Goal: Information Seeking & Learning: Learn about a topic

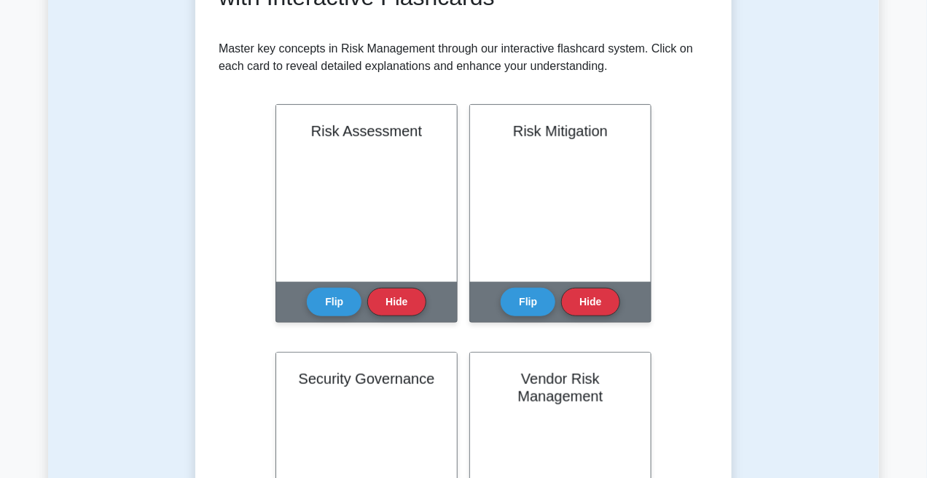
scroll to position [292, 0]
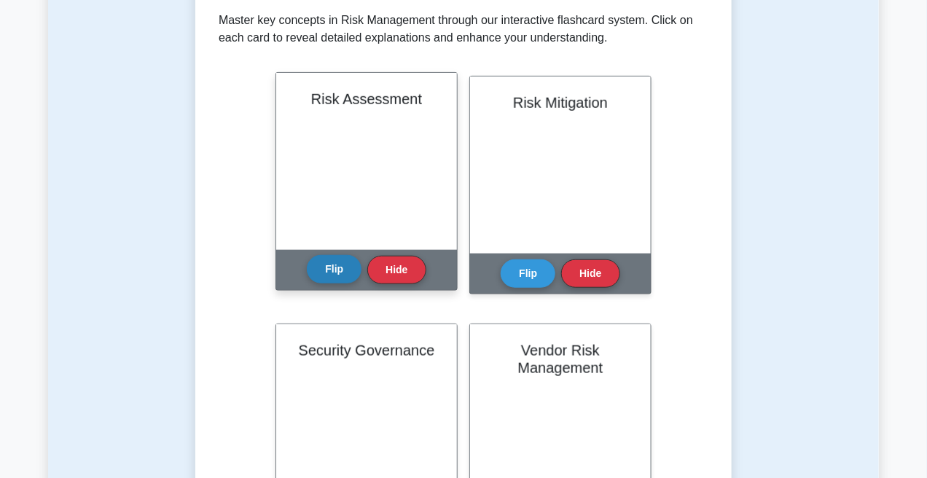
click at [308, 271] on button "Flip" at bounding box center [334, 269] width 55 height 28
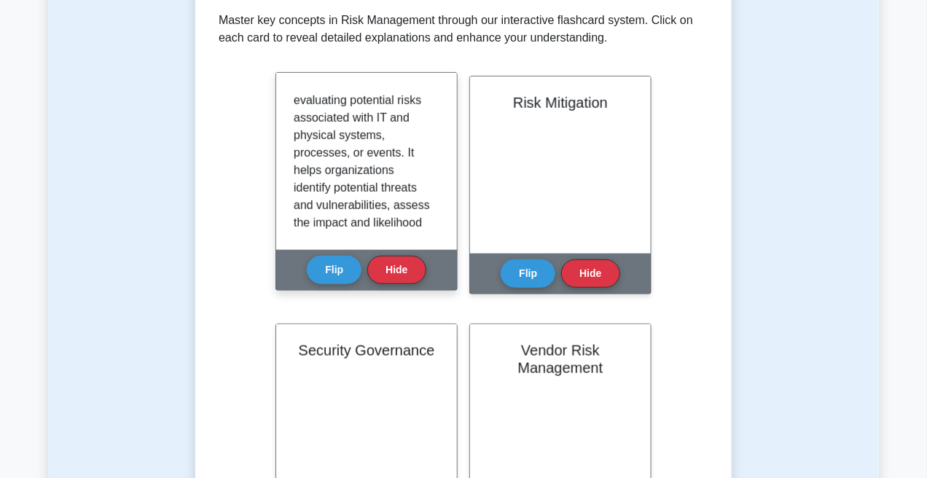
scroll to position [36, 0]
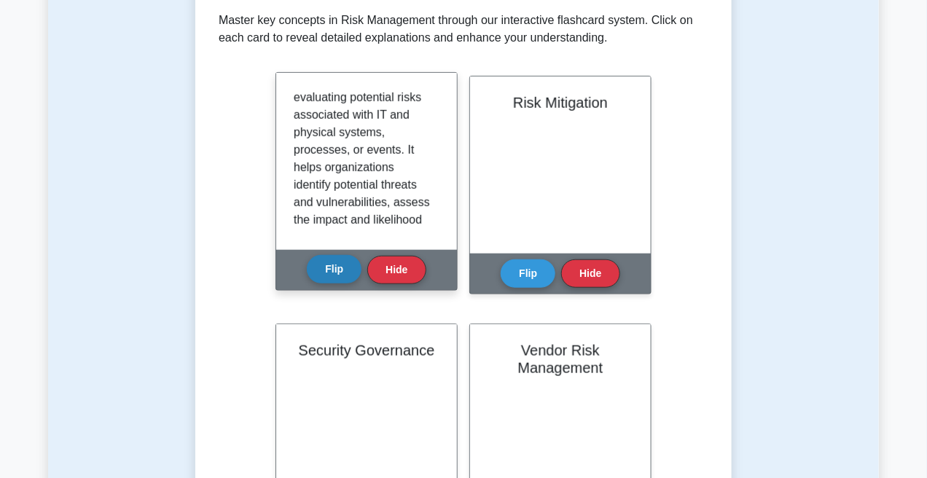
click at [340, 272] on button "Flip" at bounding box center [334, 269] width 55 height 28
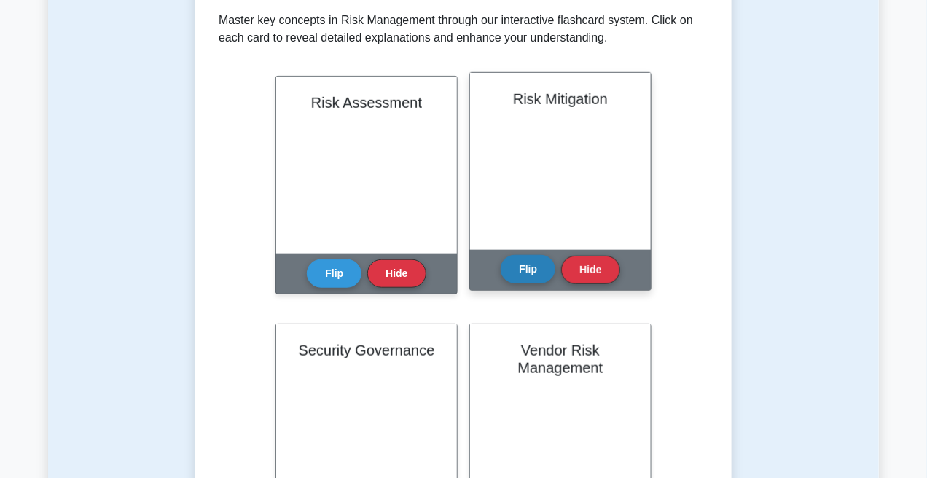
click at [528, 271] on button "Flip" at bounding box center [528, 269] width 55 height 28
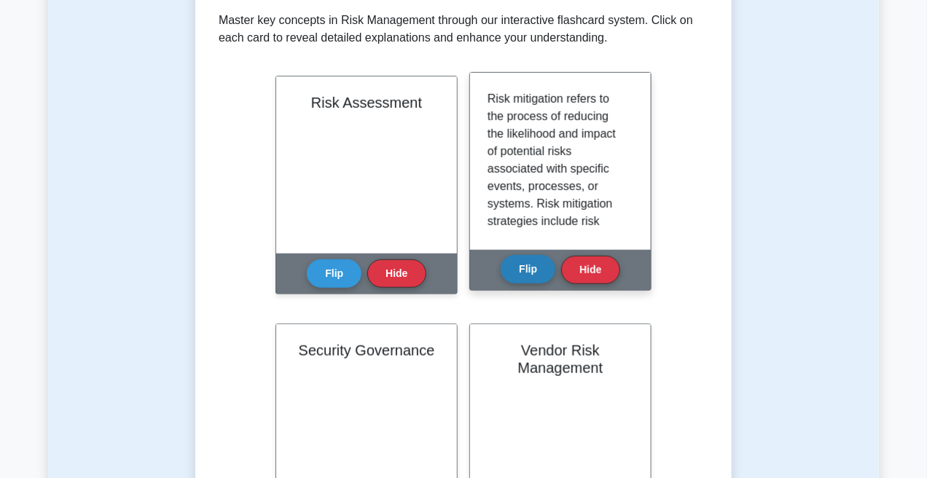
click at [528, 268] on button "Flip" at bounding box center [528, 269] width 55 height 28
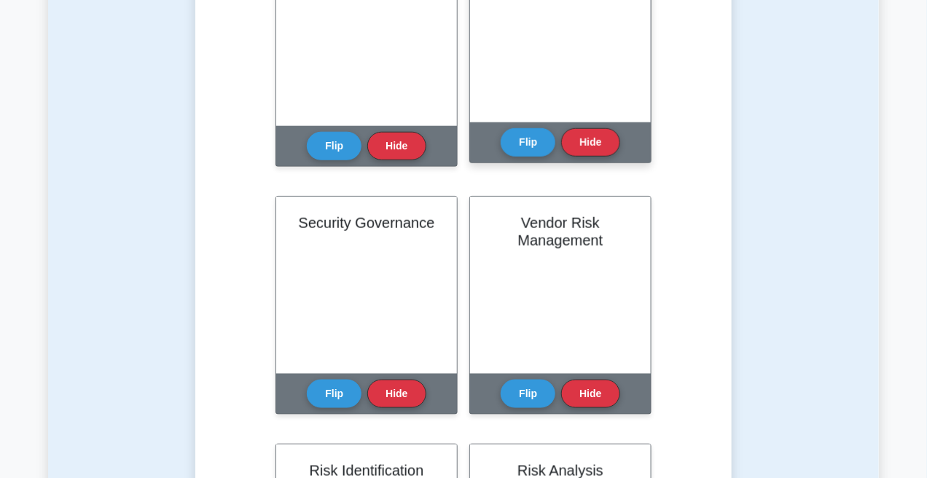
scroll to position [437, 0]
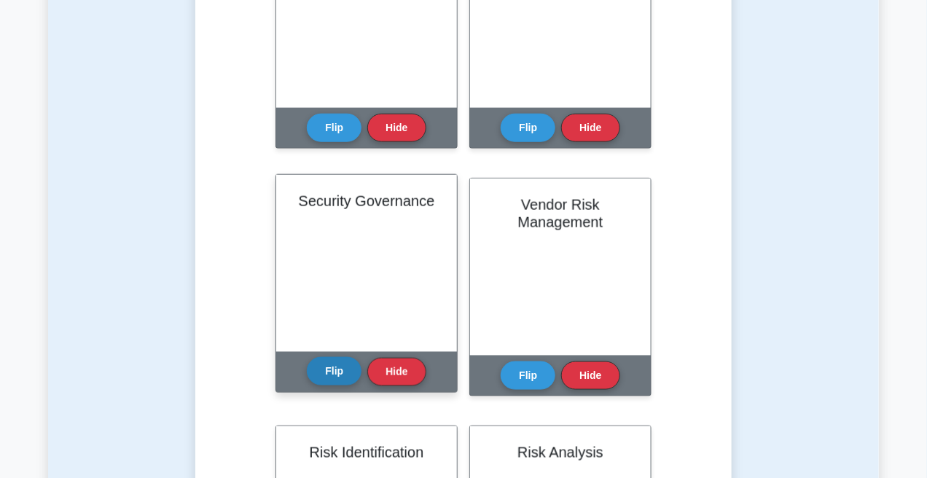
click at [325, 367] on button "Flip" at bounding box center [334, 371] width 55 height 28
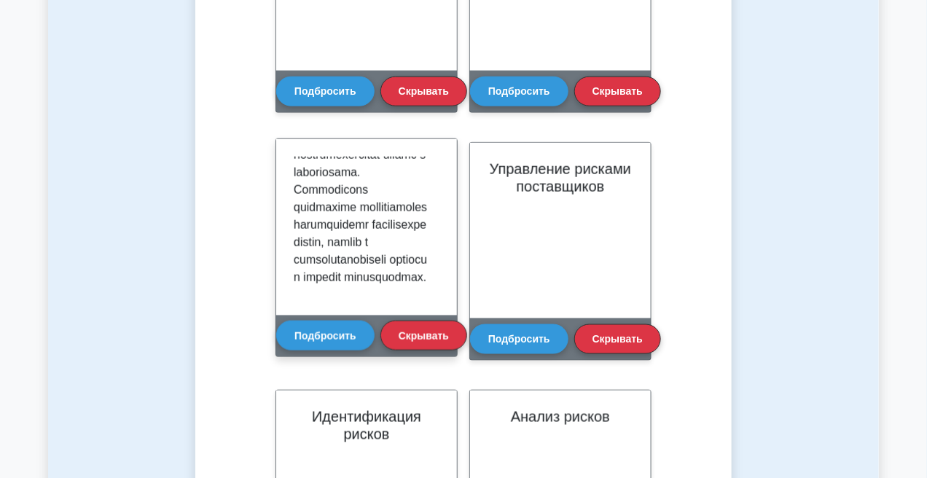
scroll to position [920, 0]
click at [341, 332] on font "Подбросить" at bounding box center [325, 335] width 62 height 12
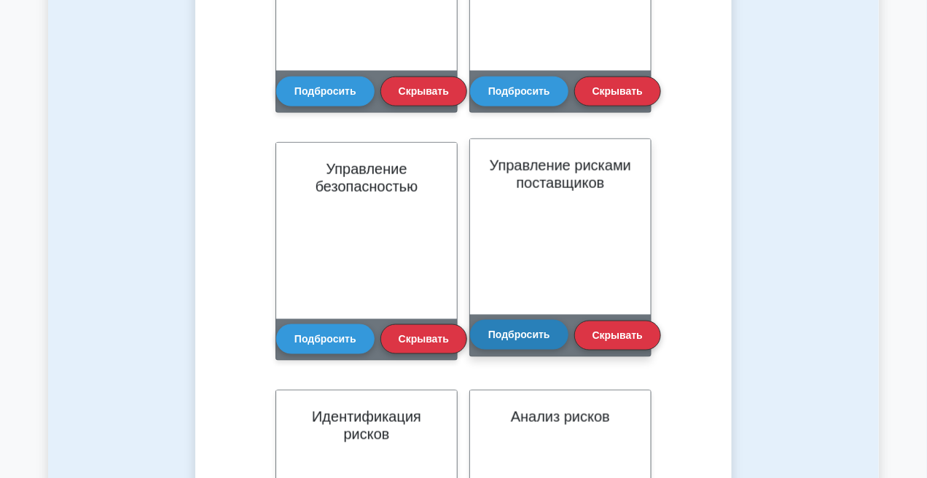
click at [537, 344] on button "Подбросить" at bounding box center [519, 334] width 98 height 29
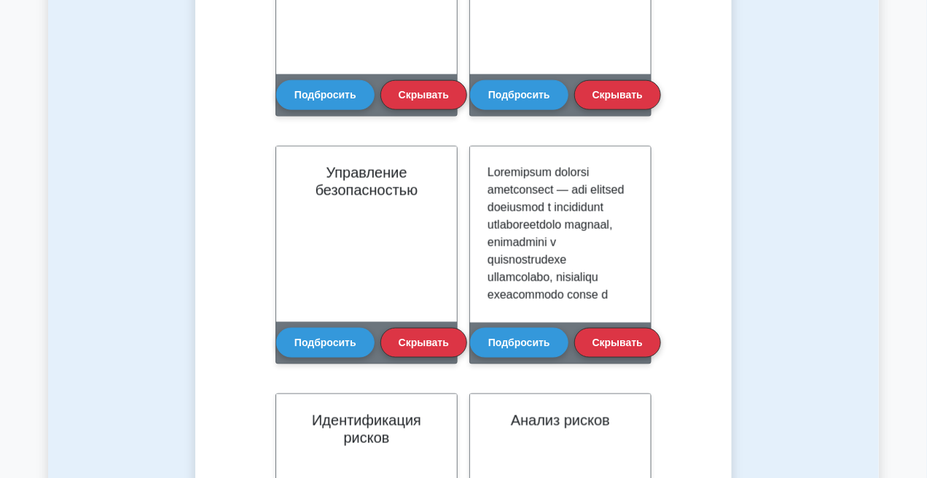
scroll to position [474, 0]
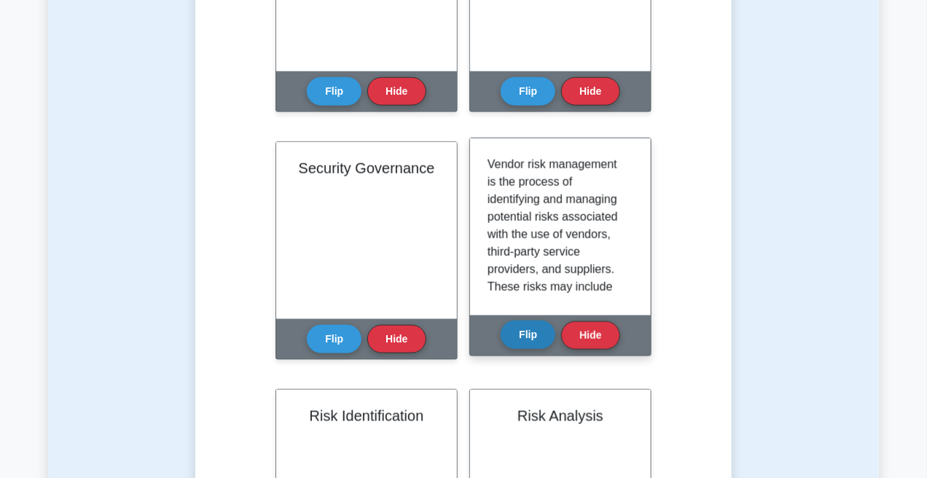
click at [539, 335] on button "Flip" at bounding box center [528, 335] width 55 height 28
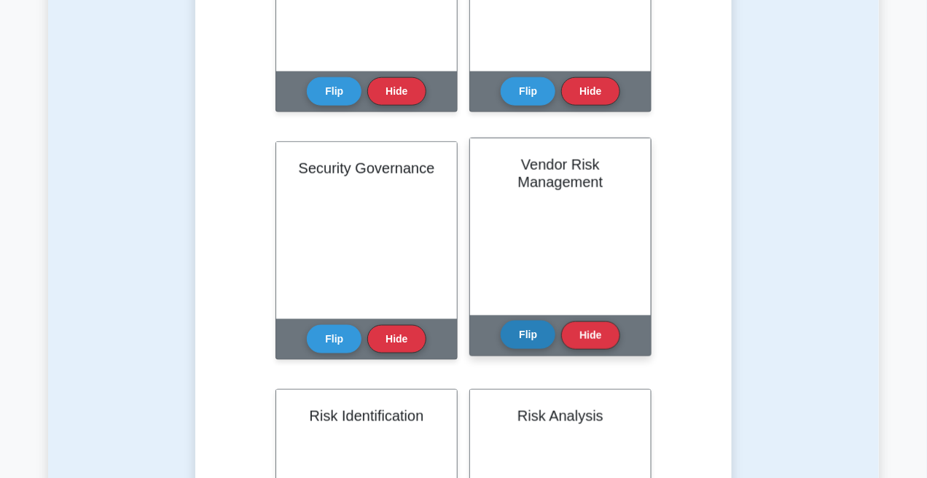
click at [539, 333] on button "Flip" at bounding box center [528, 335] width 55 height 28
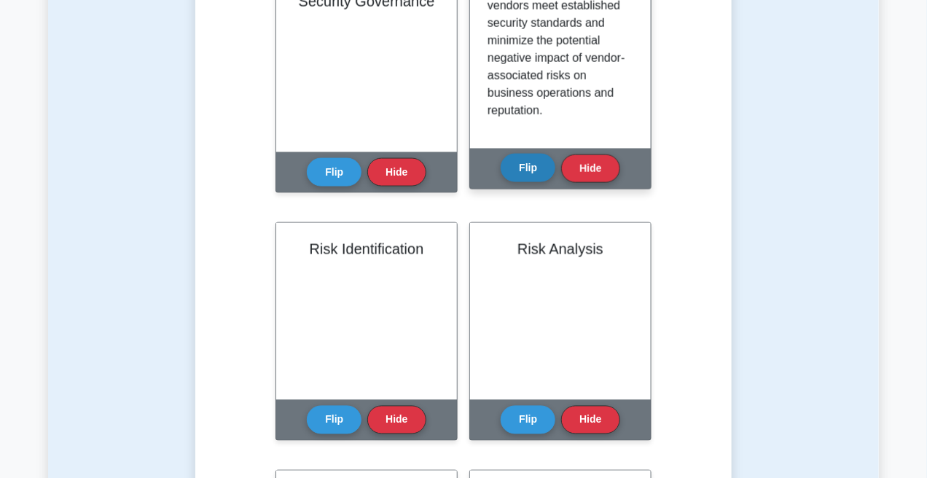
scroll to position [692, 0]
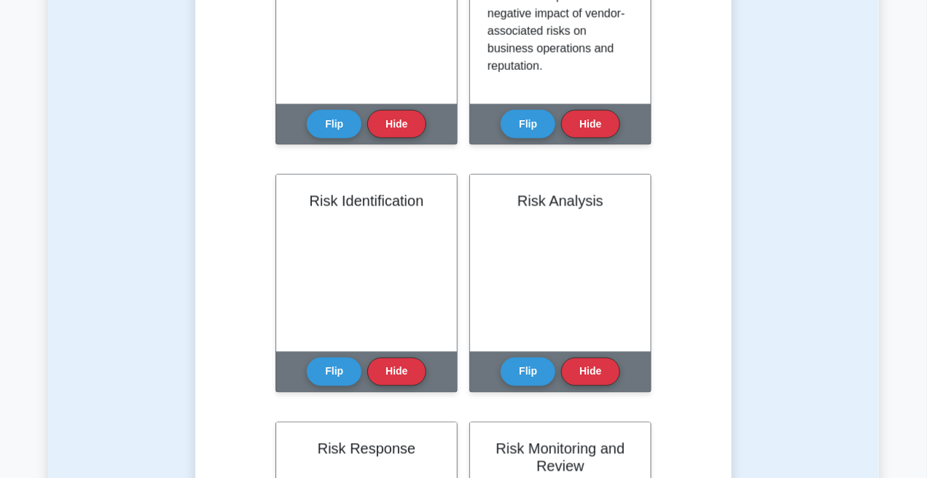
click at [844, 47] on div "Test Flashcards Learn Risk Management (CompTIA Security+) with Interactive Flas…" at bounding box center [463, 321] width 831 height 1806
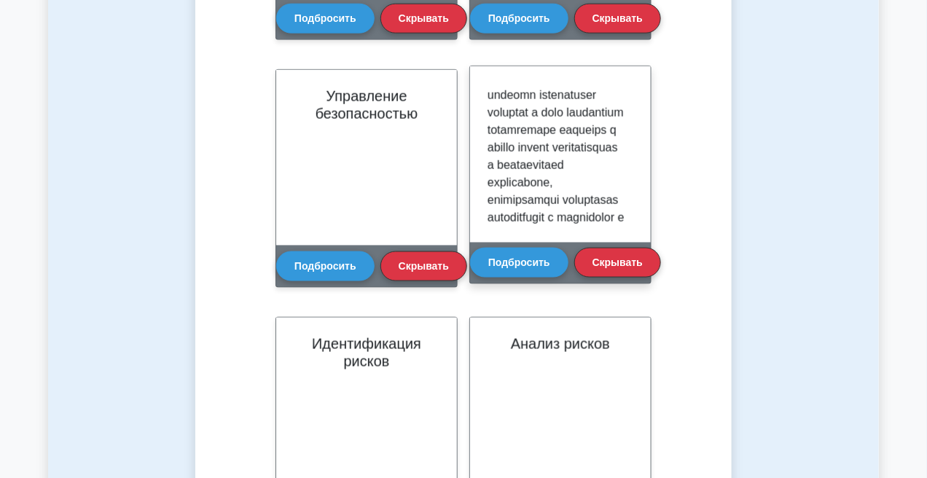
scroll to position [227, 0]
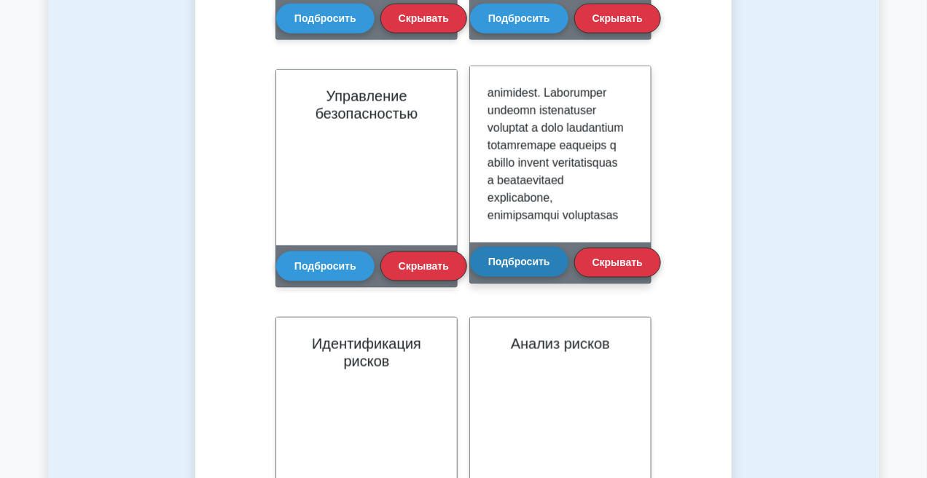
click at [507, 265] on font "Подбросить" at bounding box center [519, 263] width 62 height 12
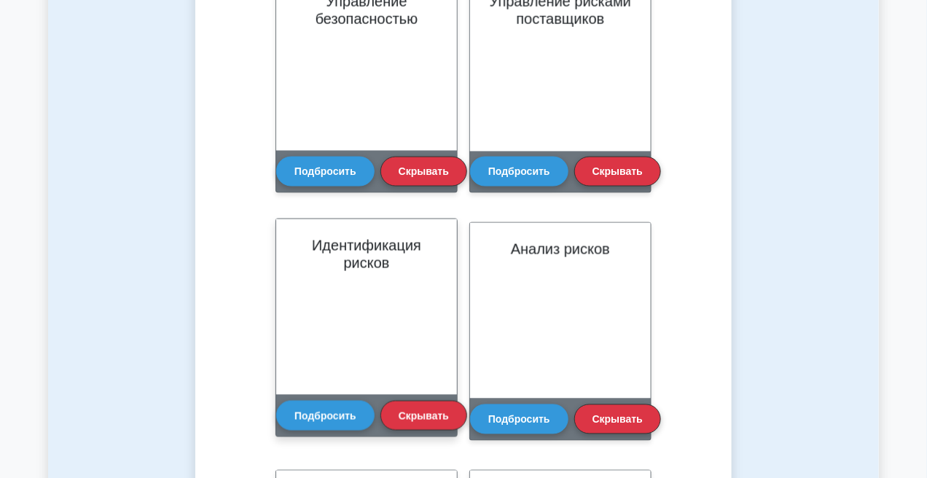
scroll to position [701, 0]
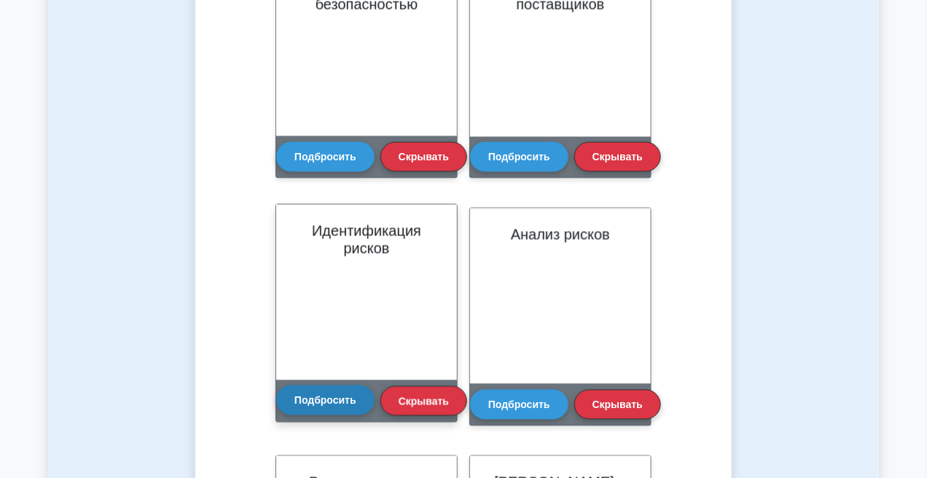
click at [339, 399] on font "Подбросить" at bounding box center [325, 401] width 62 height 12
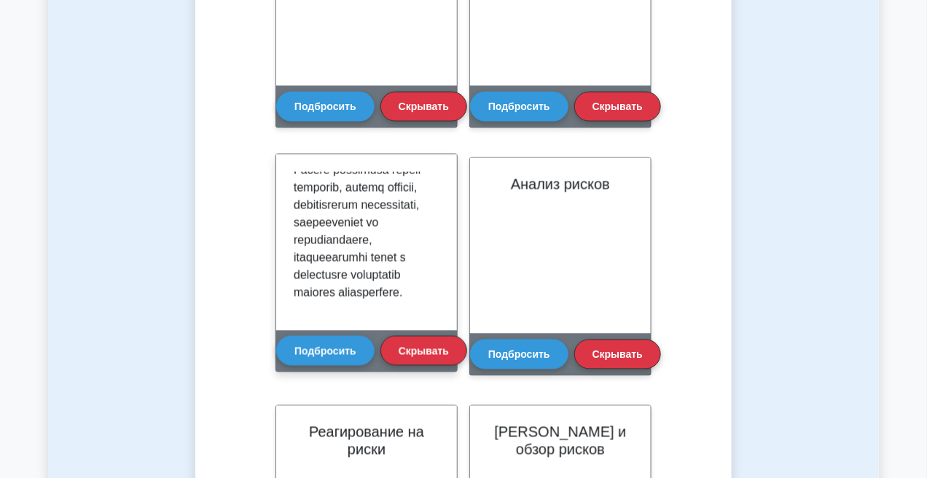
scroll to position [774, 0]
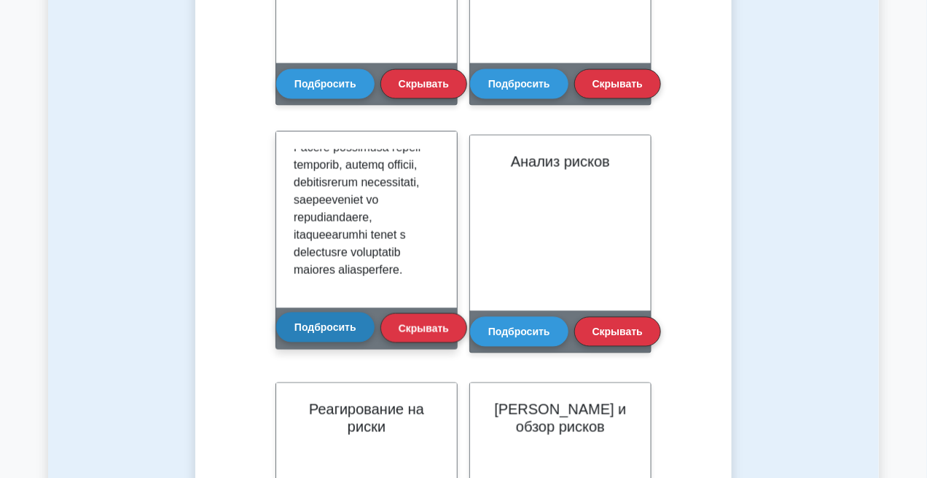
click at [358, 333] on button "Подбросить" at bounding box center [325, 327] width 98 height 29
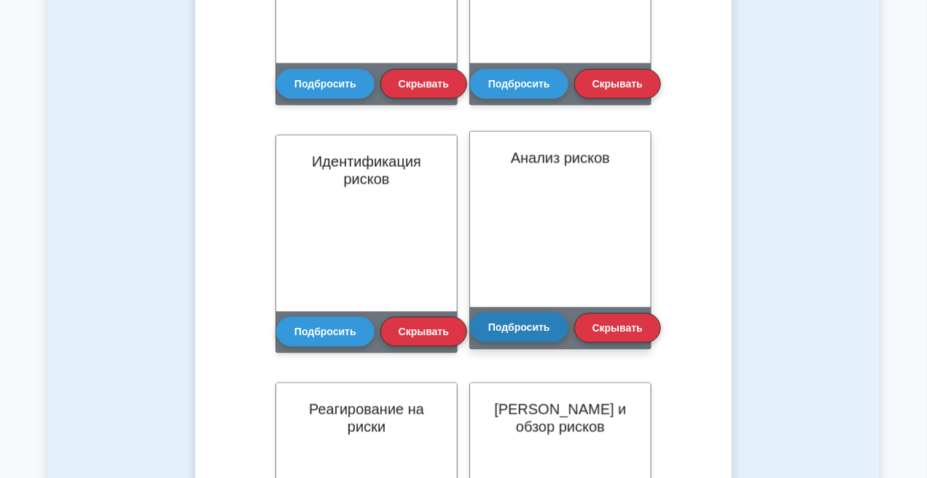
click at [546, 328] on font "Подбросить" at bounding box center [519, 328] width 62 height 12
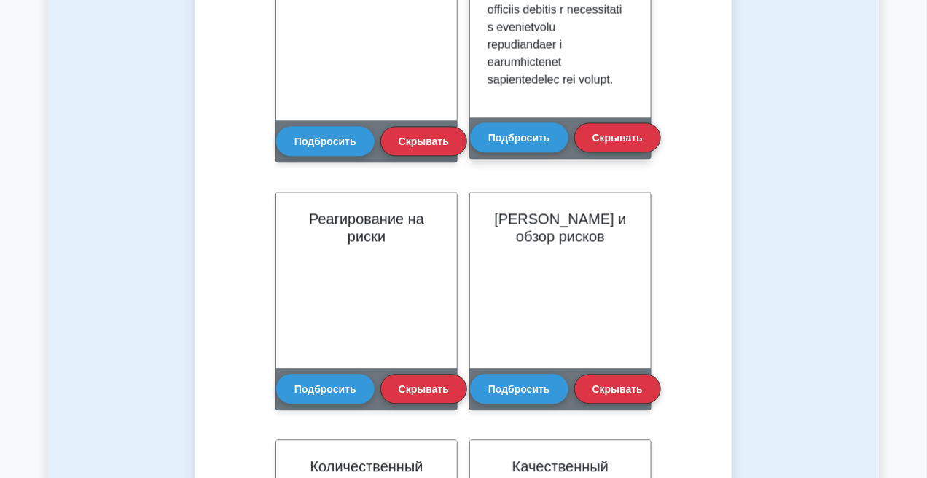
scroll to position [993, 0]
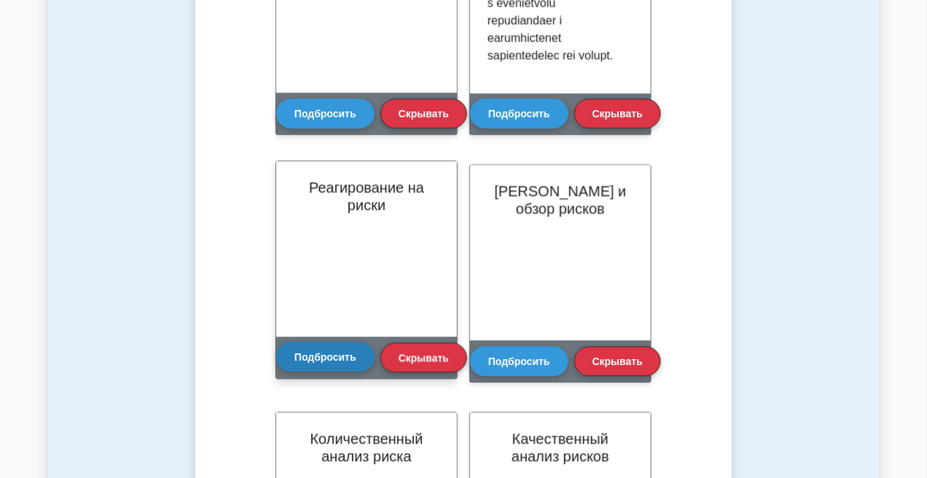
click at [350, 354] on font "Подбросить" at bounding box center [325, 357] width 62 height 12
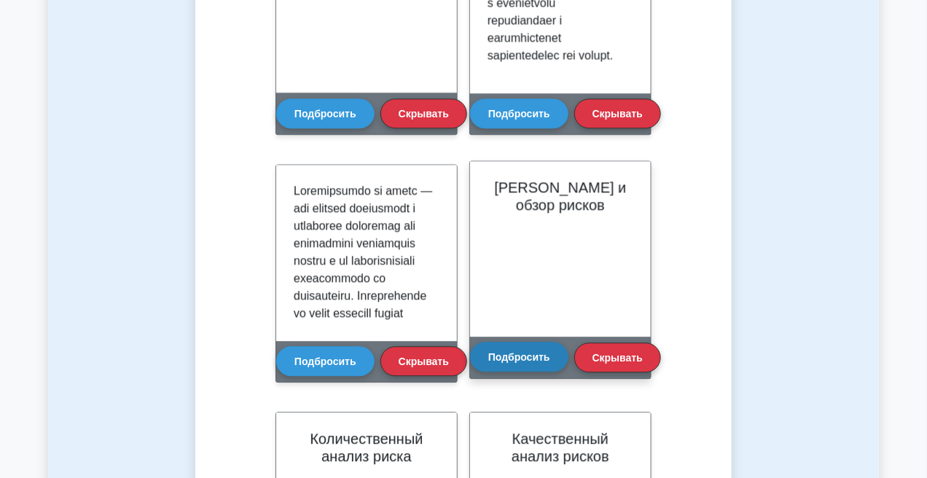
click at [517, 360] on font "Подбросить" at bounding box center [519, 357] width 62 height 12
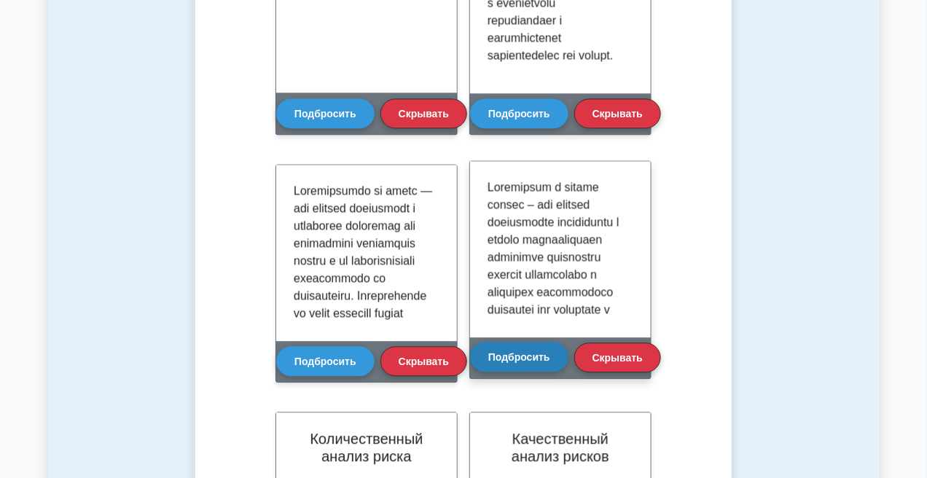
click at [520, 355] on font "Подбросить" at bounding box center [519, 357] width 62 height 12
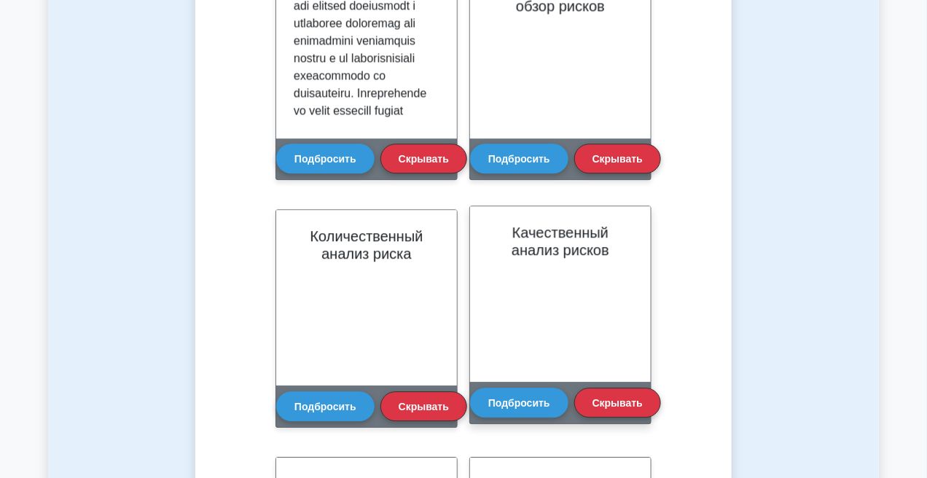
scroll to position [1248, 0]
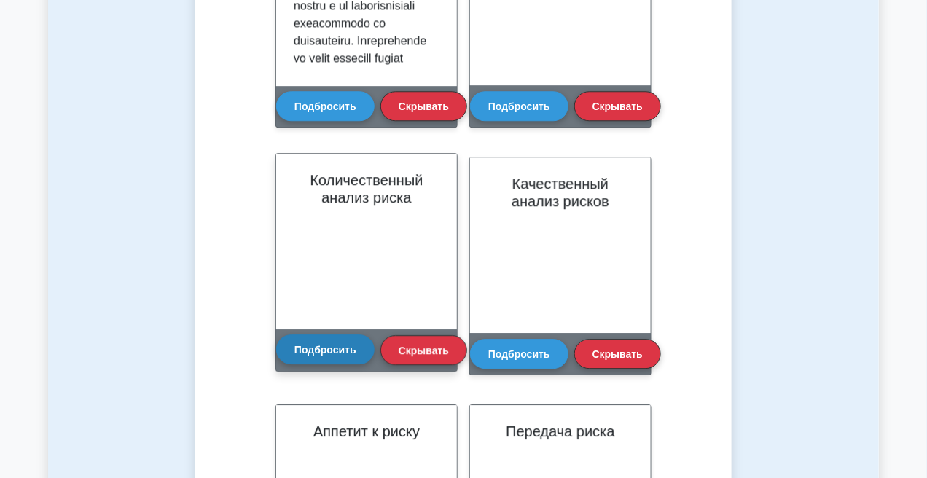
click at [317, 337] on button "Подбросить" at bounding box center [325, 349] width 98 height 29
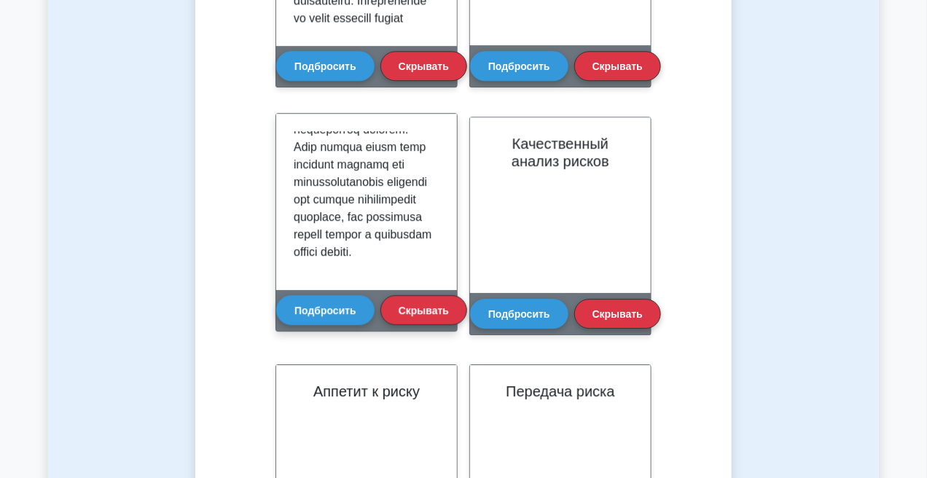
scroll to position [1321, 0]
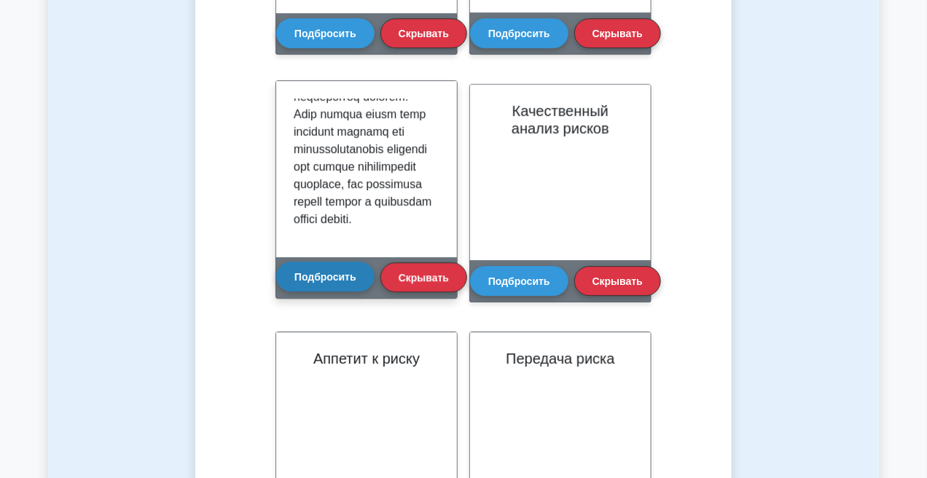
drag, startPoint x: 312, startPoint y: 275, endPoint x: 300, endPoint y: 275, distance: 11.7
click at [300, 275] on font "Подбросить" at bounding box center [325, 277] width 62 height 12
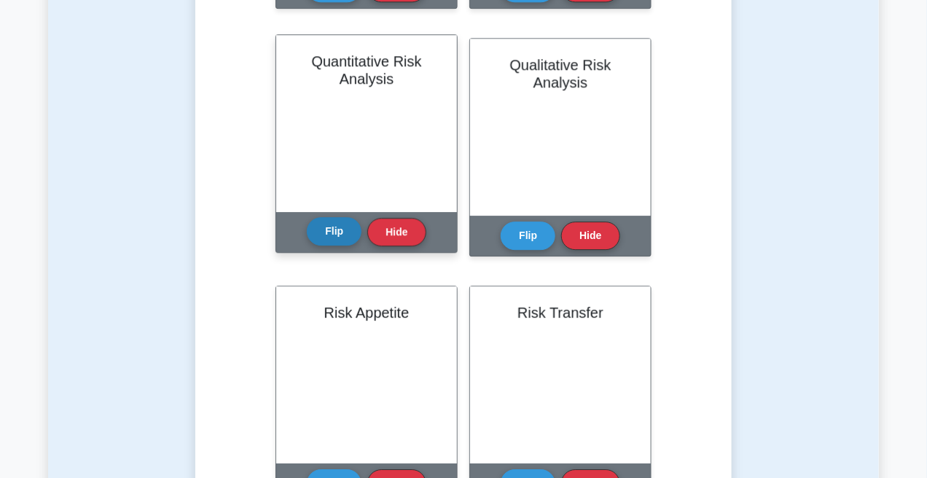
scroll to position [500, 0]
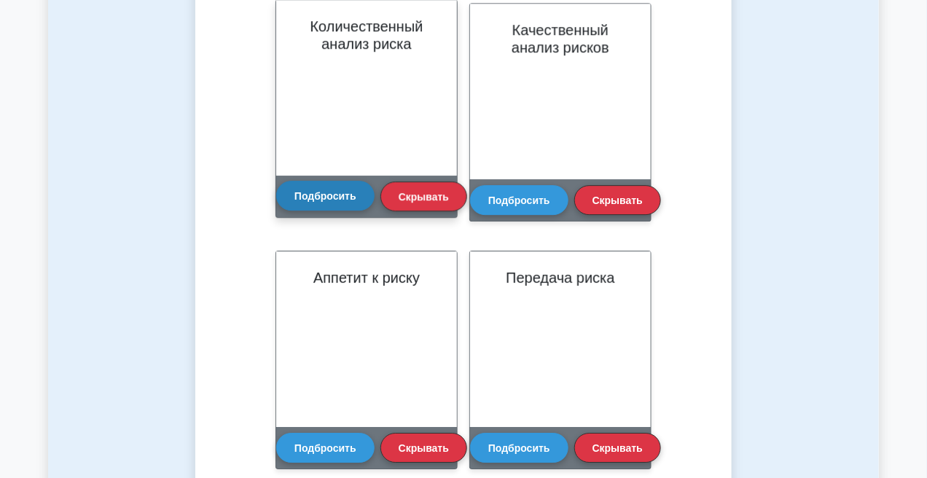
scroll to position [1357, 0]
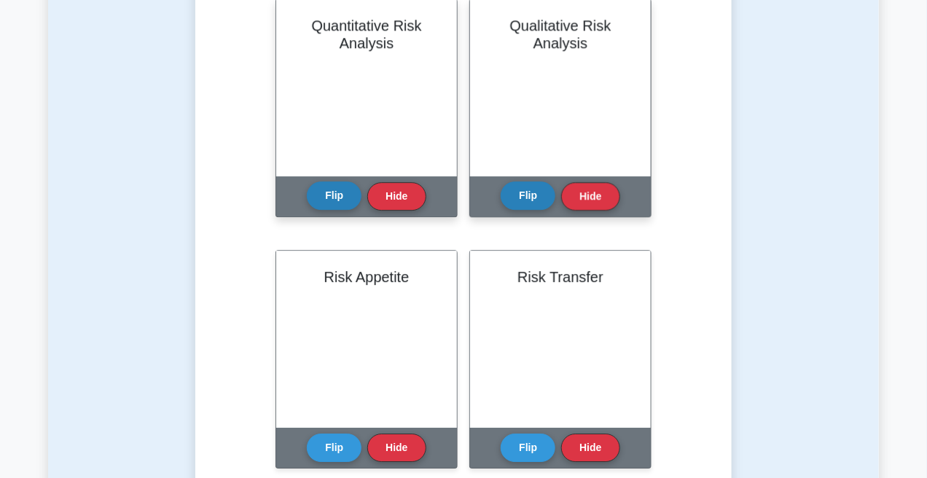
click at [531, 191] on button "Flip" at bounding box center [528, 196] width 55 height 28
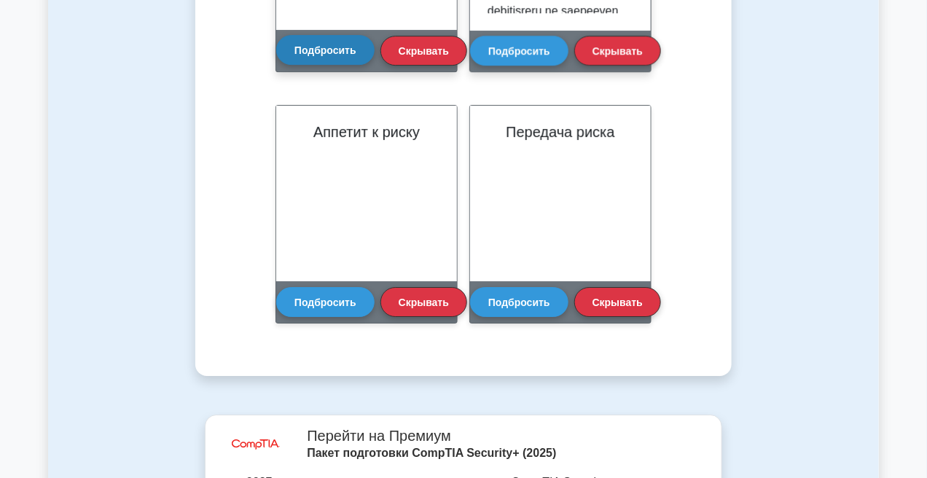
scroll to position [553, 0]
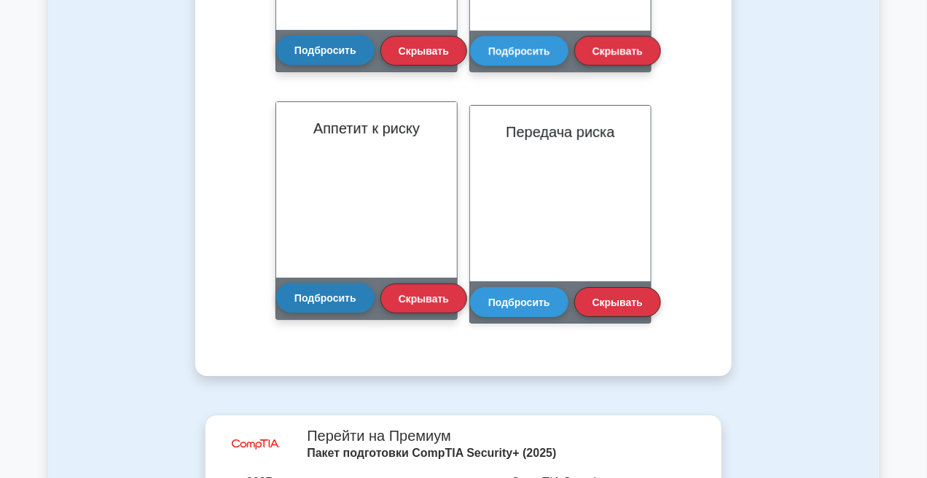
click at [320, 289] on button "Подбросить" at bounding box center [325, 297] width 98 height 29
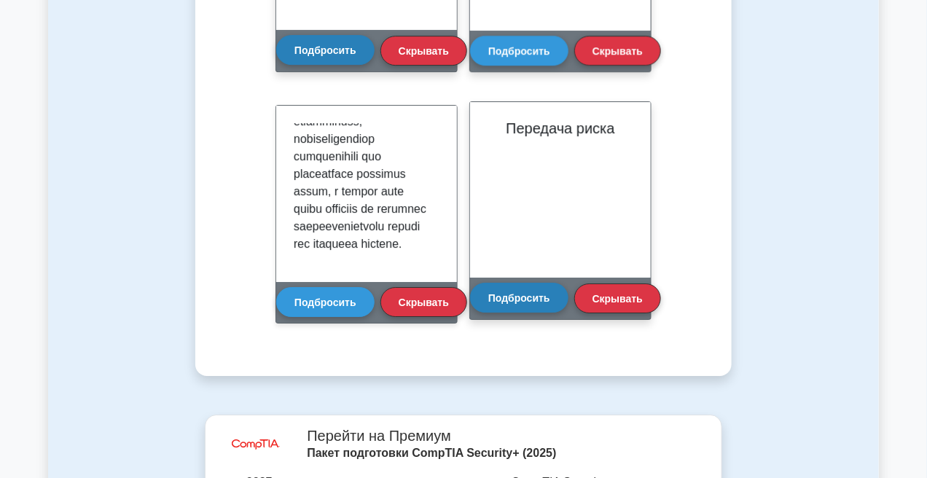
click at [519, 298] on font "Подбросить" at bounding box center [519, 298] width 62 height 12
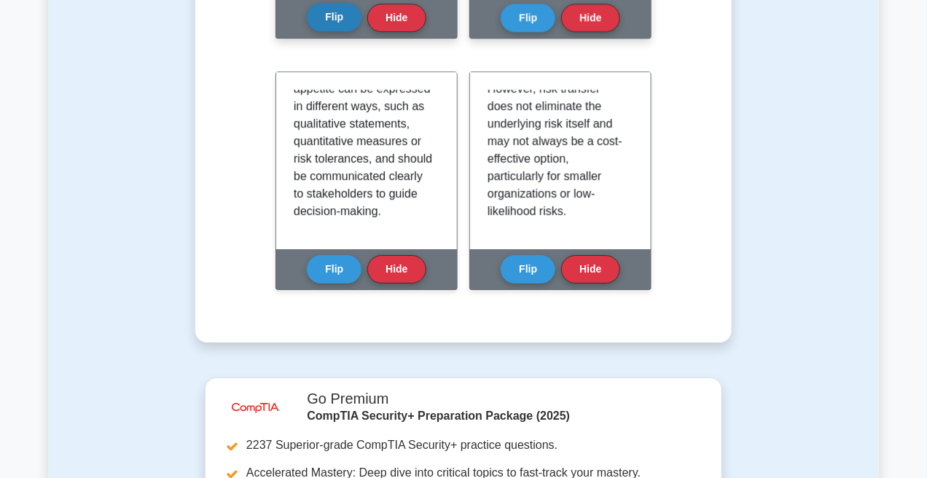
scroll to position [394, 0]
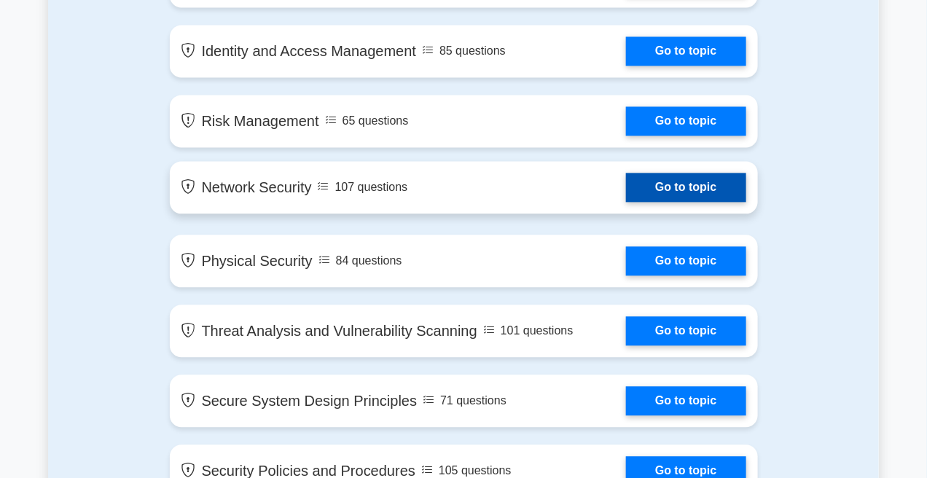
scroll to position [984, 0]
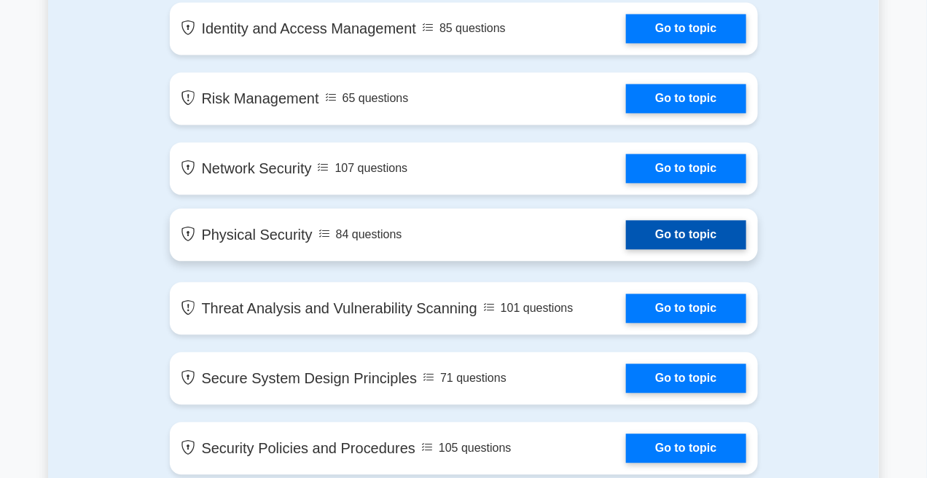
click at [626, 243] on link "Go to topic" at bounding box center [686, 234] width 120 height 29
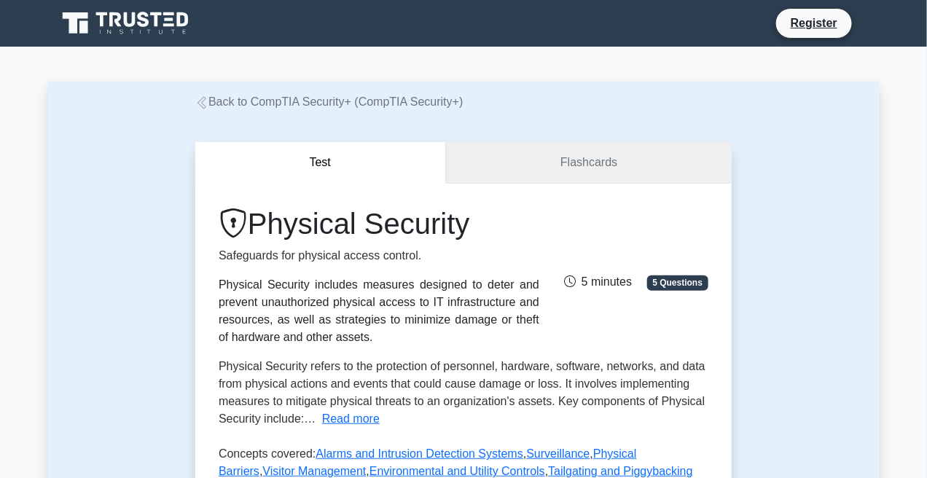
click at [556, 177] on link "Flashcards" at bounding box center [589, 163] width 286 height 42
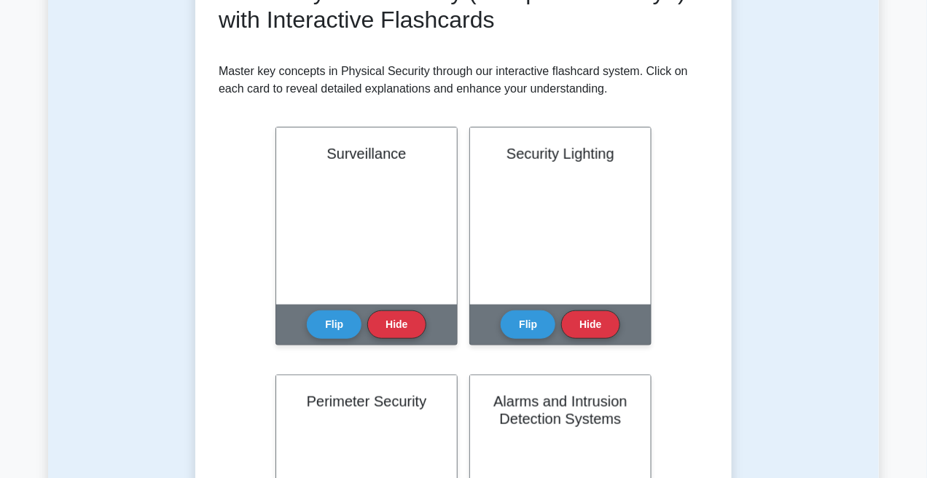
scroll to position [255, 0]
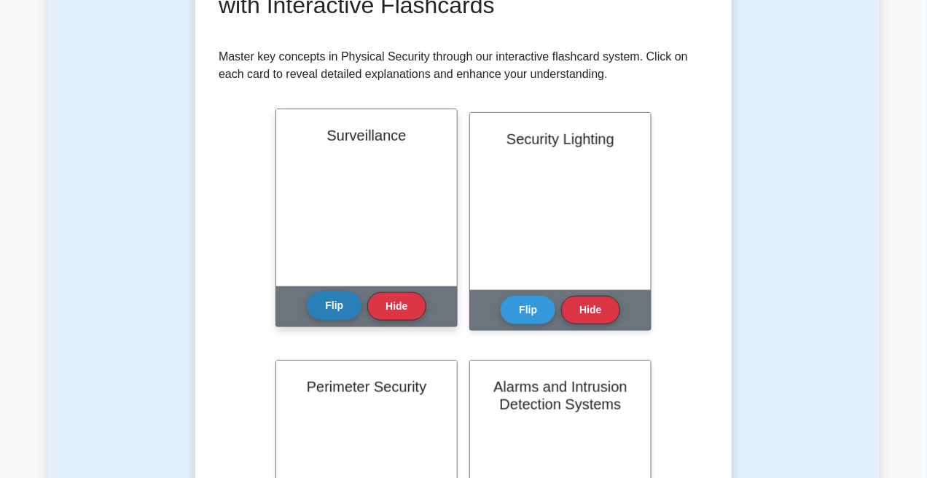
click at [348, 315] on button "Flip" at bounding box center [334, 306] width 55 height 28
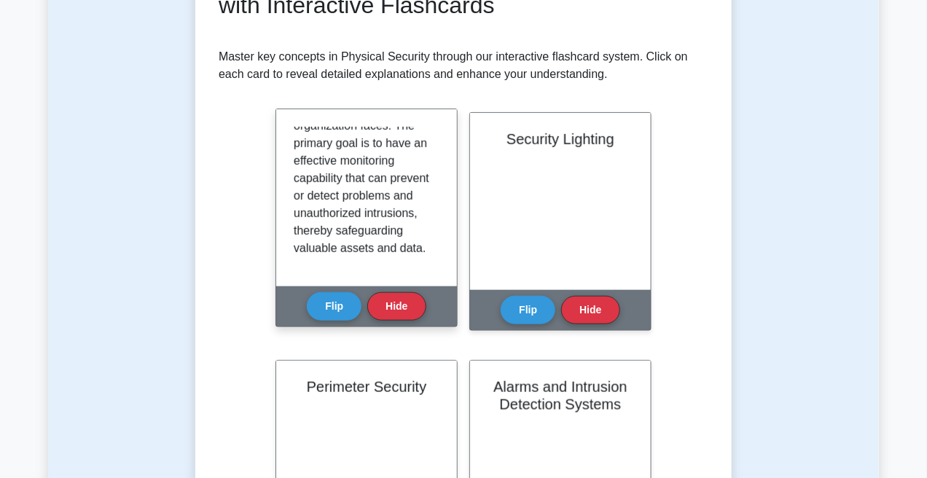
scroll to position [342, 0]
click at [341, 320] on button "Flip" at bounding box center [334, 306] width 55 height 28
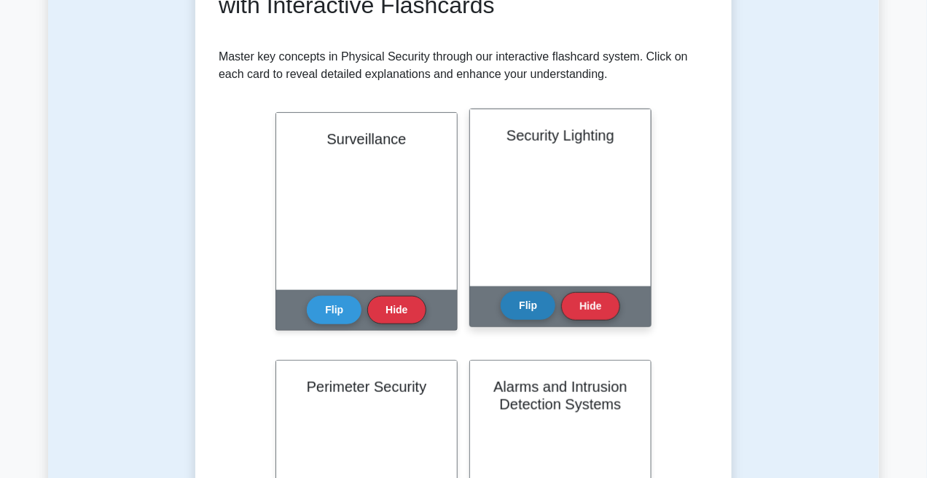
click at [517, 308] on button "Flip" at bounding box center [528, 306] width 55 height 28
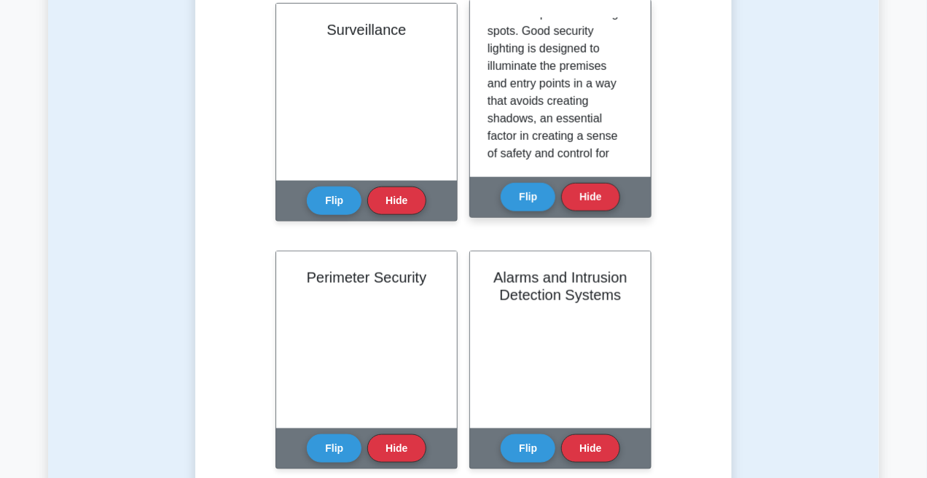
scroll to position [109, 0]
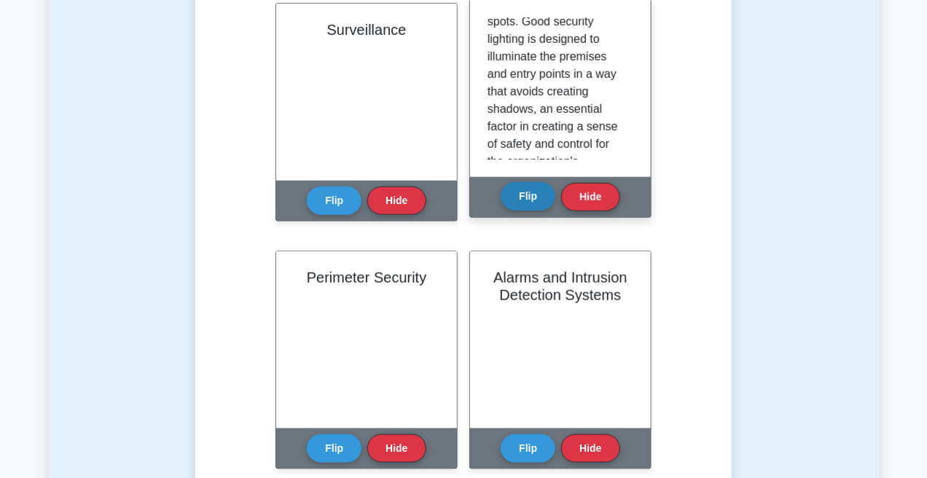
click at [512, 204] on button "Flip" at bounding box center [528, 196] width 55 height 28
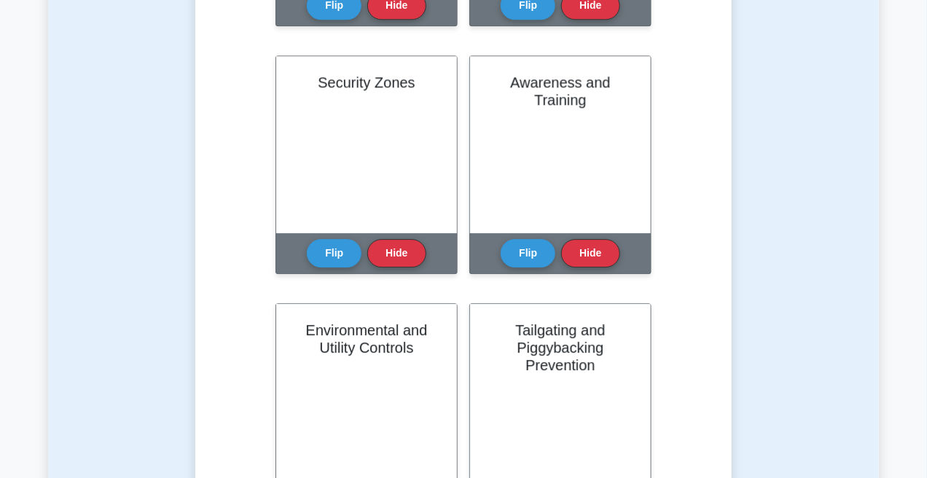
scroll to position [1348, 0]
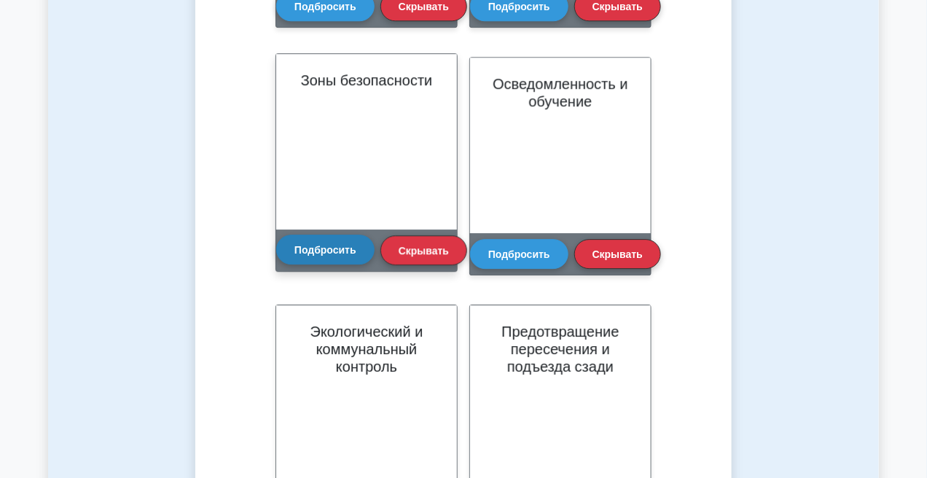
click at [345, 246] on font "Подбросить" at bounding box center [325, 250] width 62 height 12
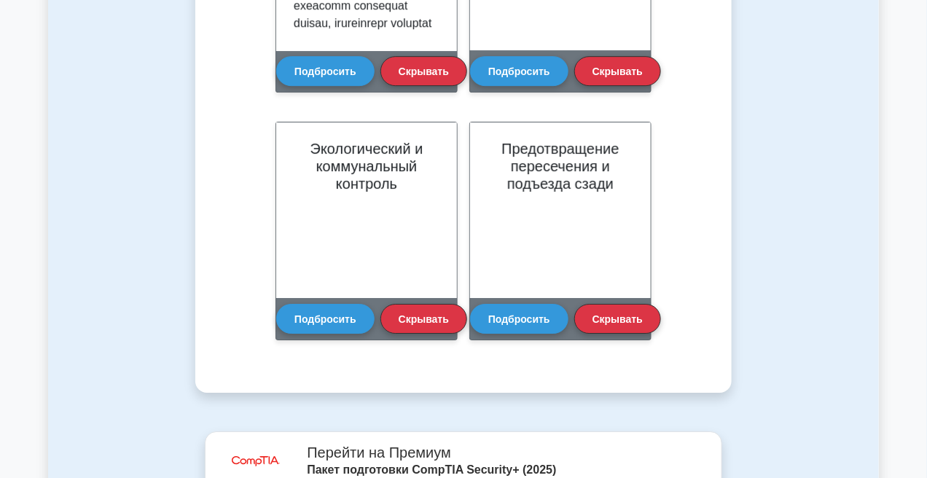
scroll to position [1486, 0]
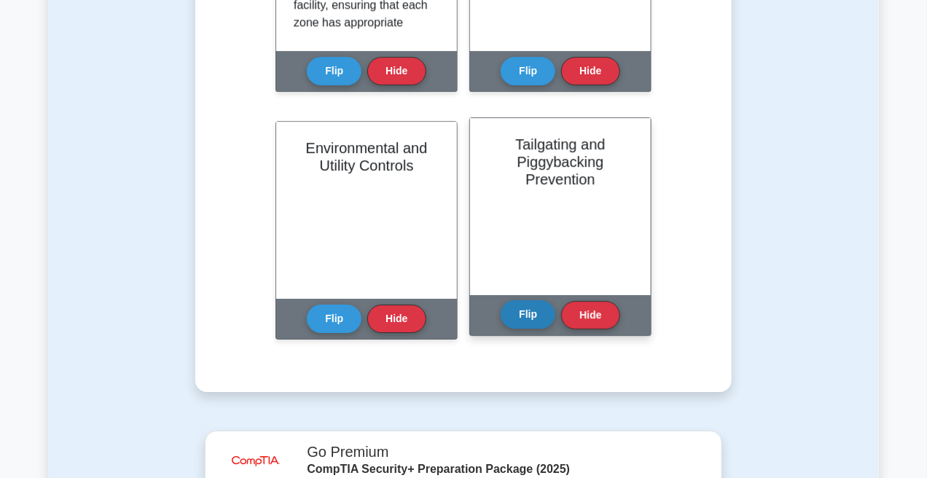
click at [524, 313] on button "Flip" at bounding box center [528, 314] width 55 height 28
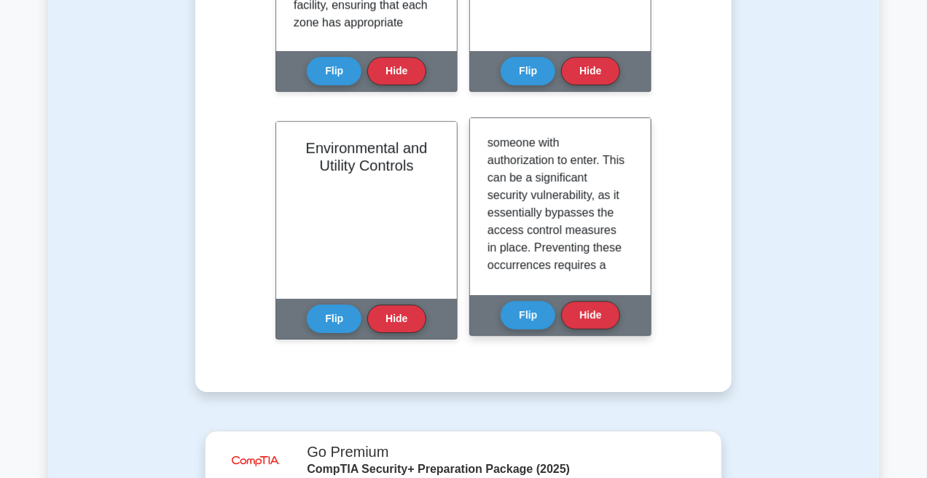
scroll to position [109, 0]
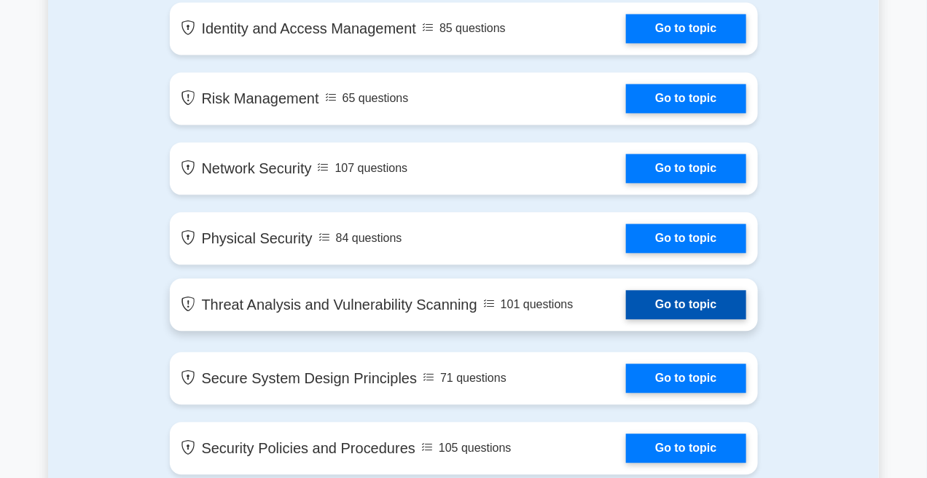
click at [626, 300] on link "Go to topic" at bounding box center [686, 304] width 120 height 29
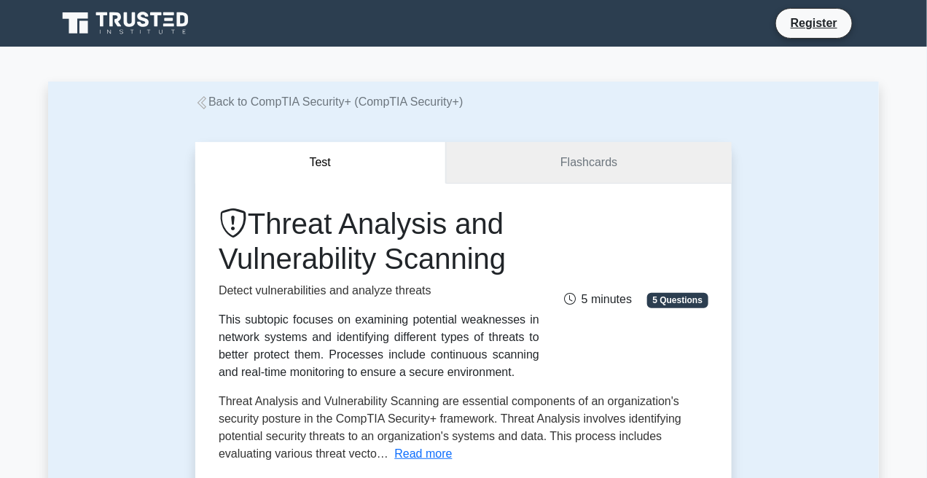
click at [530, 159] on link "Flashcards" at bounding box center [589, 163] width 286 height 42
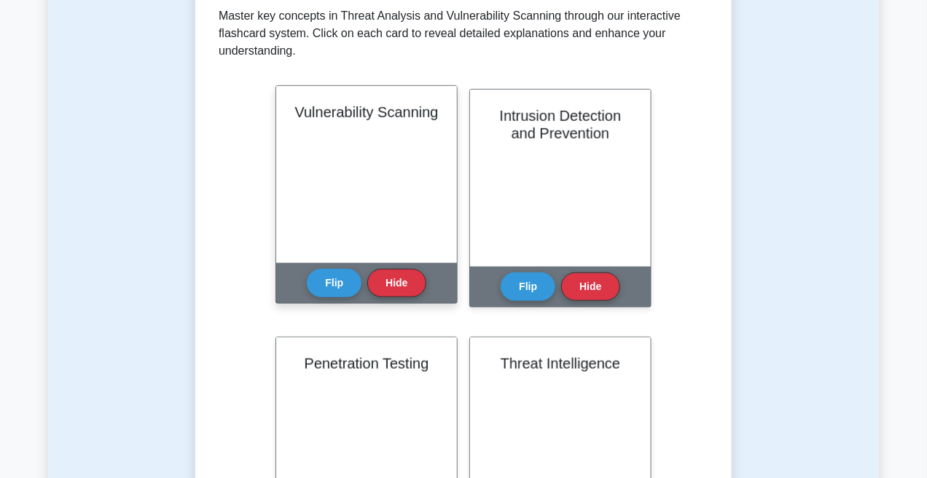
scroll to position [328, 0]
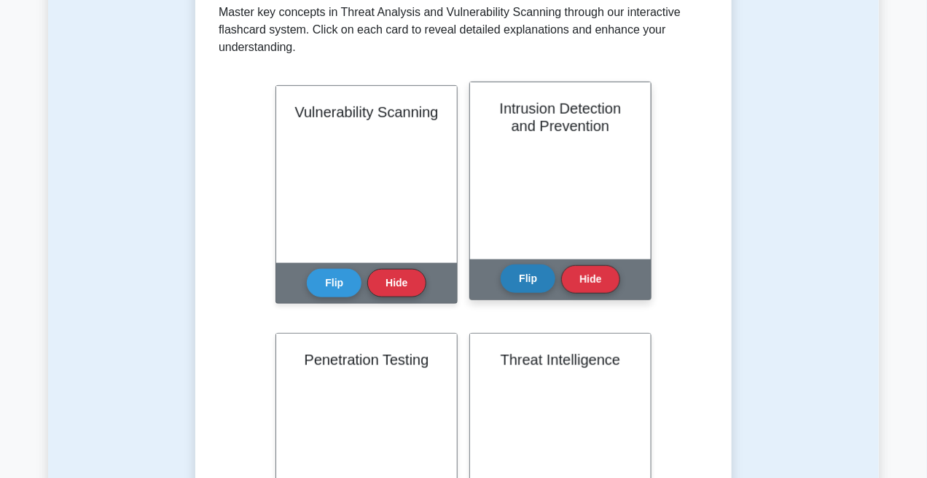
click at [515, 289] on button "Flip" at bounding box center [528, 279] width 55 height 28
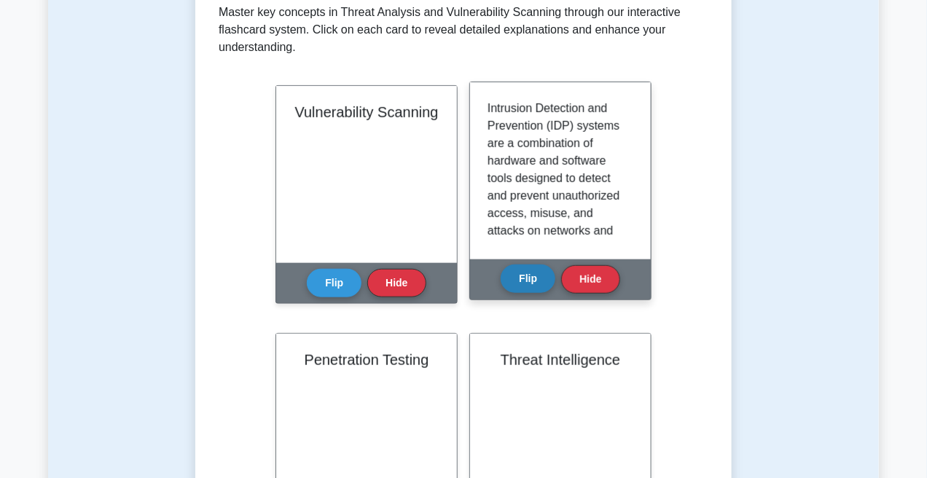
click at [524, 277] on button "Flip" at bounding box center [528, 279] width 55 height 28
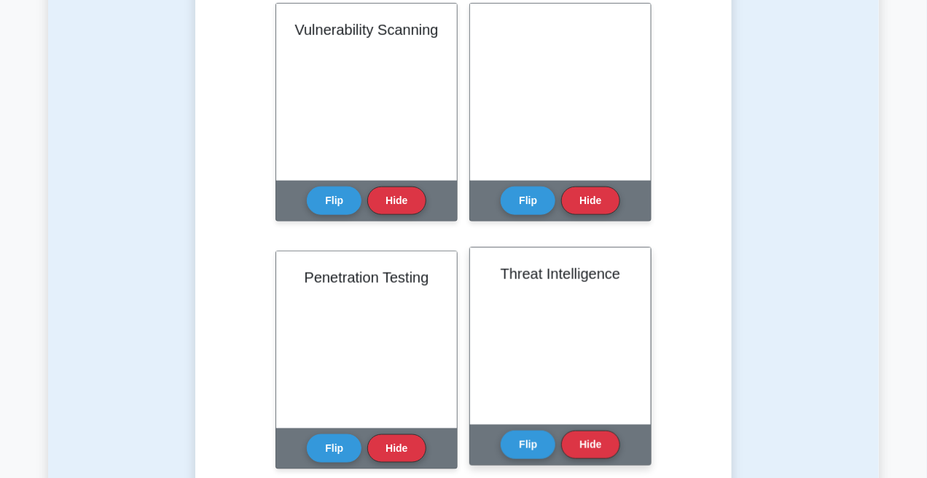
scroll to position [401, 0]
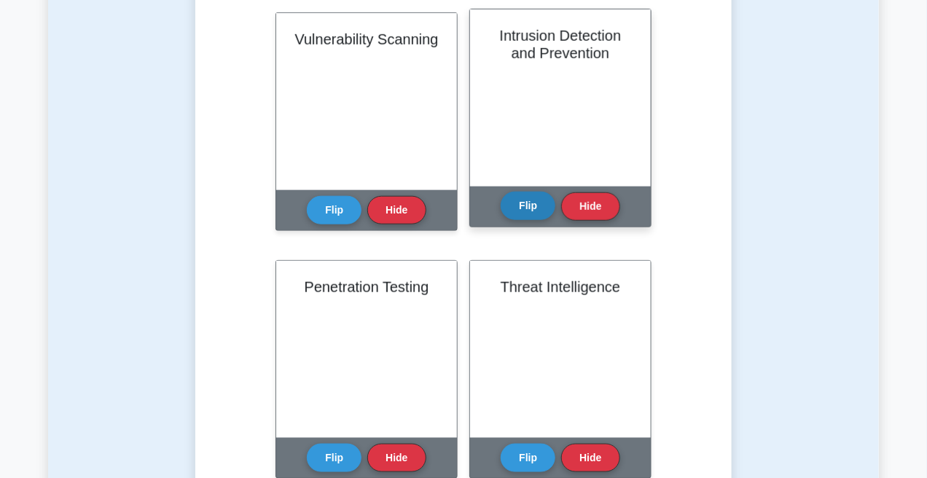
click at [513, 203] on button "Flip" at bounding box center [528, 206] width 55 height 28
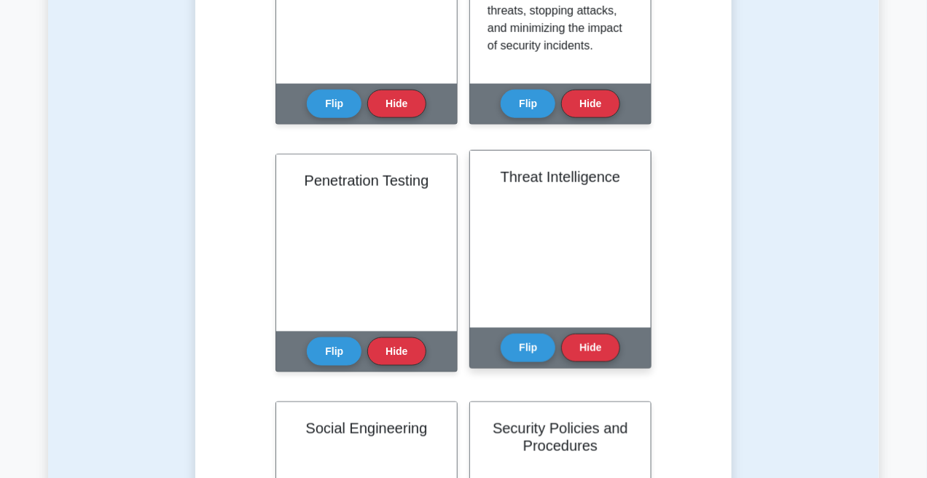
scroll to position [510, 0]
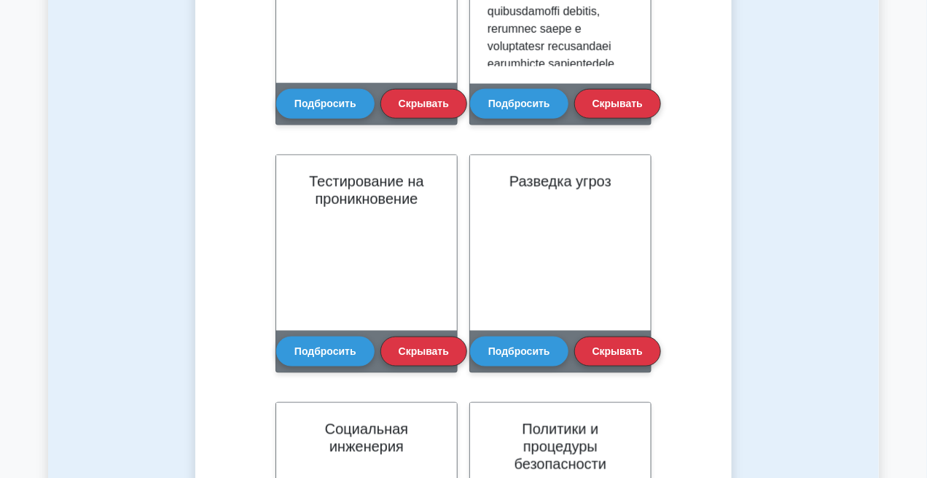
click at [786, 84] on div "Тест Карточки Изучите анализ угроз и сканирование уязвимостей (CompTIA Security…" at bounding box center [463, 402] width 831 height 1603
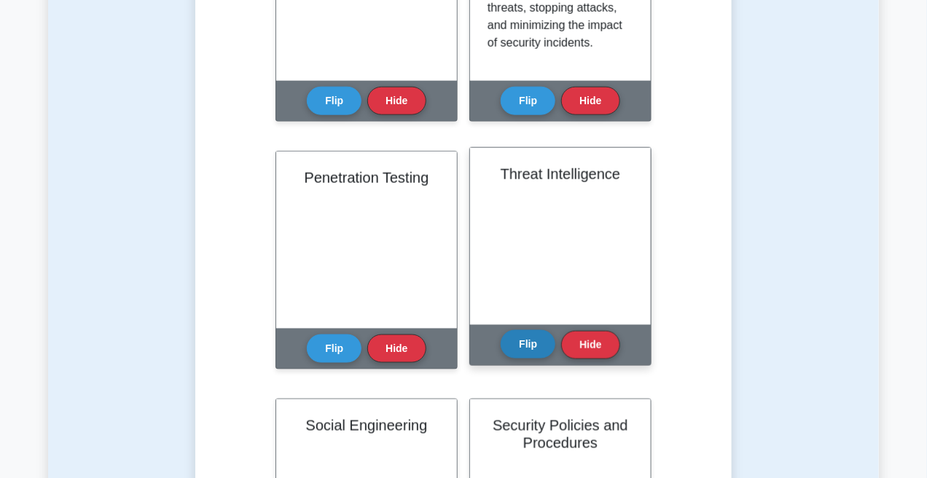
click at [535, 335] on button "Flip" at bounding box center [528, 344] width 55 height 28
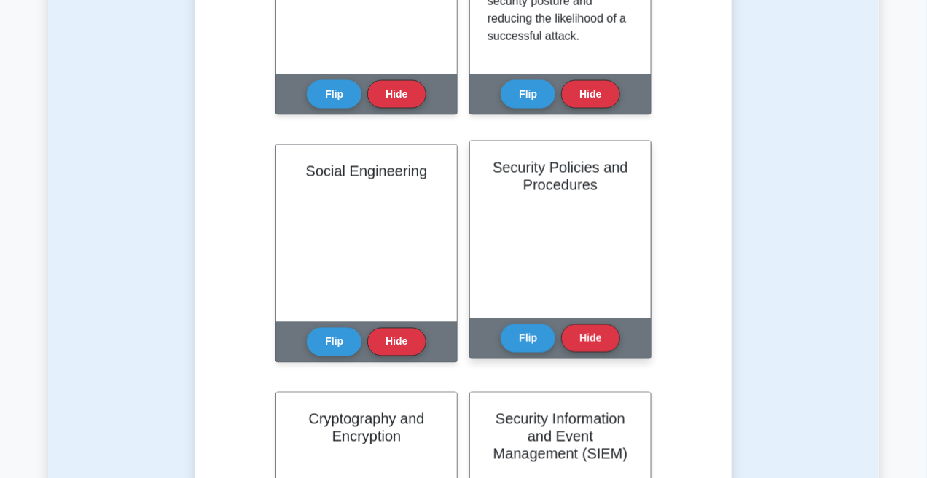
scroll to position [765, 0]
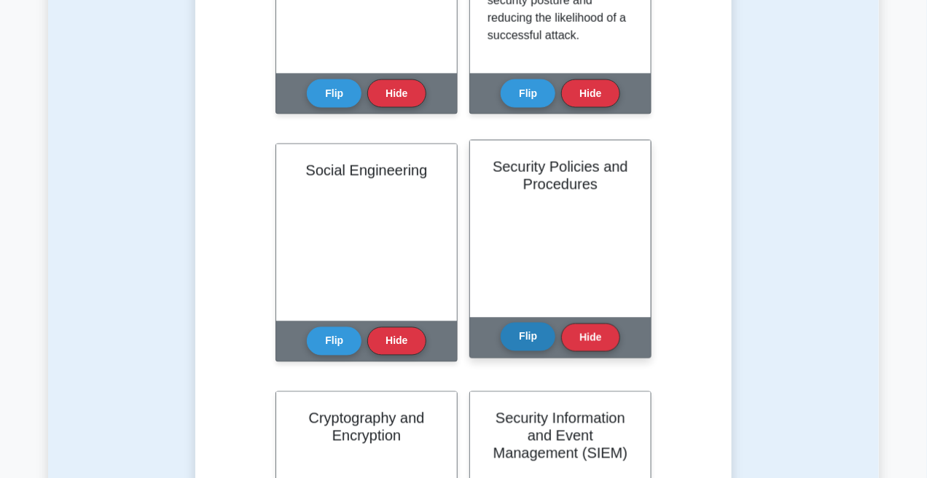
click at [521, 331] on button "Flip" at bounding box center [528, 337] width 55 height 28
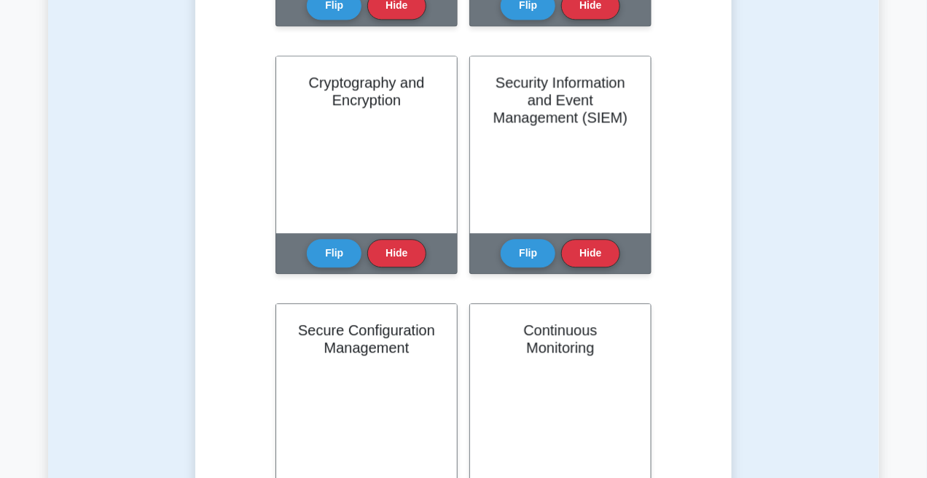
scroll to position [1130, 0]
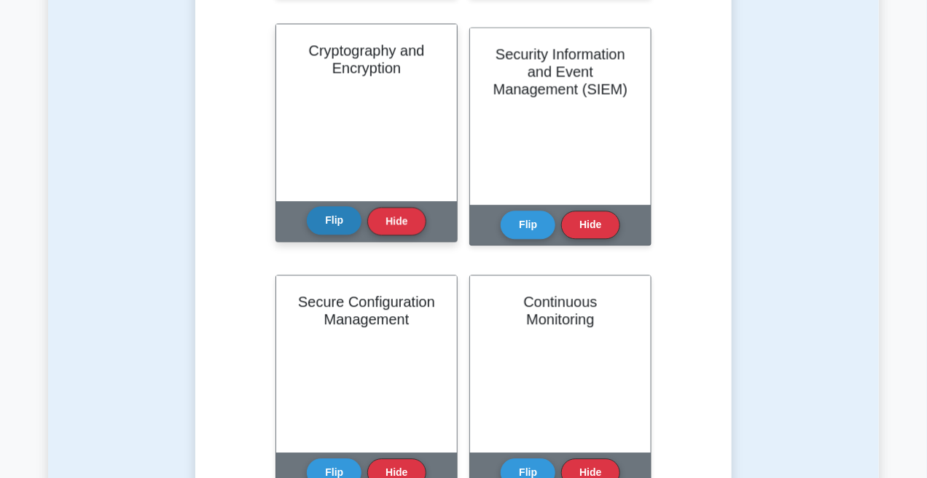
drag, startPoint x: 302, startPoint y: 218, endPoint x: 320, endPoint y: 225, distance: 19.4
click at [303, 218] on div "Cryptography and Encryption Flip Hide" at bounding box center [367, 132] width 182 height 219
click at [321, 225] on button "Flip" at bounding box center [334, 220] width 55 height 28
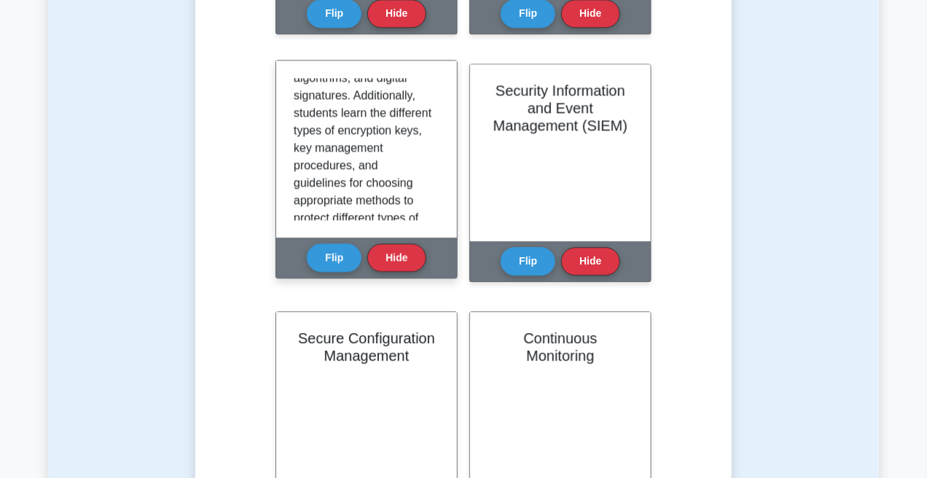
scroll to position [534, 0]
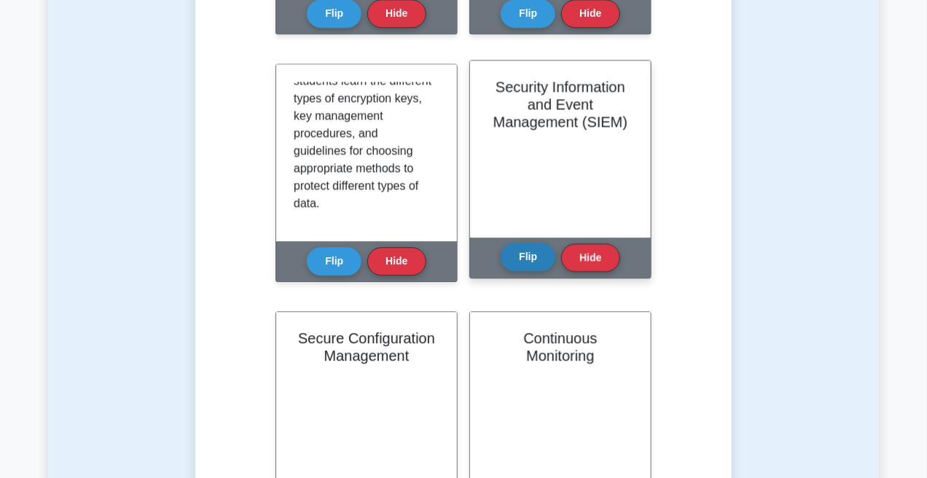
click at [530, 254] on button "Flip" at bounding box center [528, 257] width 55 height 28
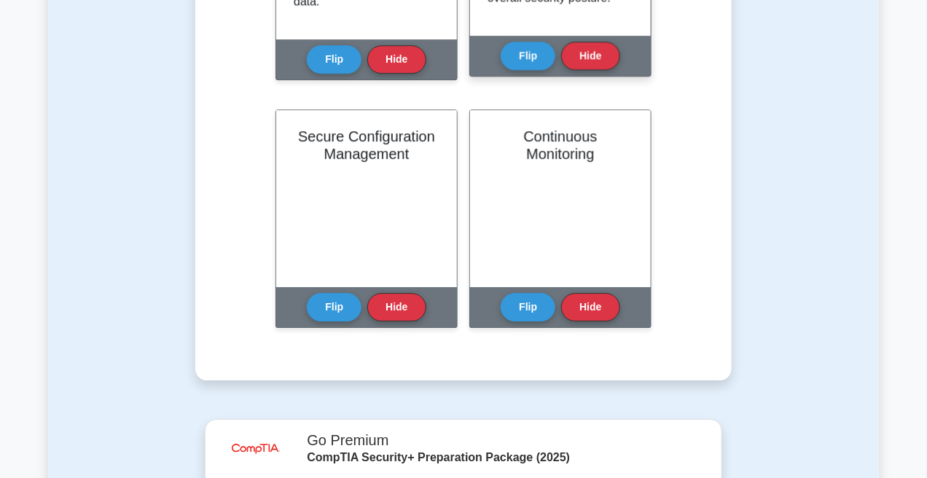
scroll to position [1312, 0]
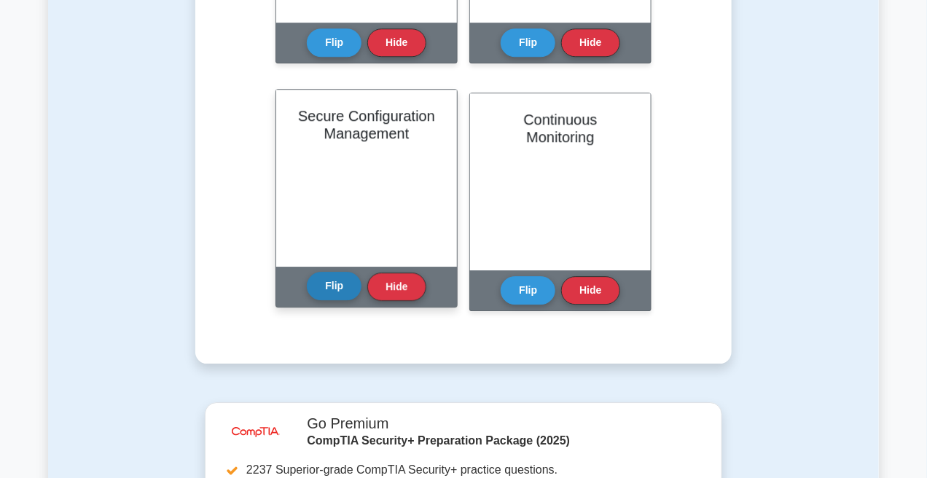
click at [353, 282] on button "Flip" at bounding box center [334, 286] width 55 height 28
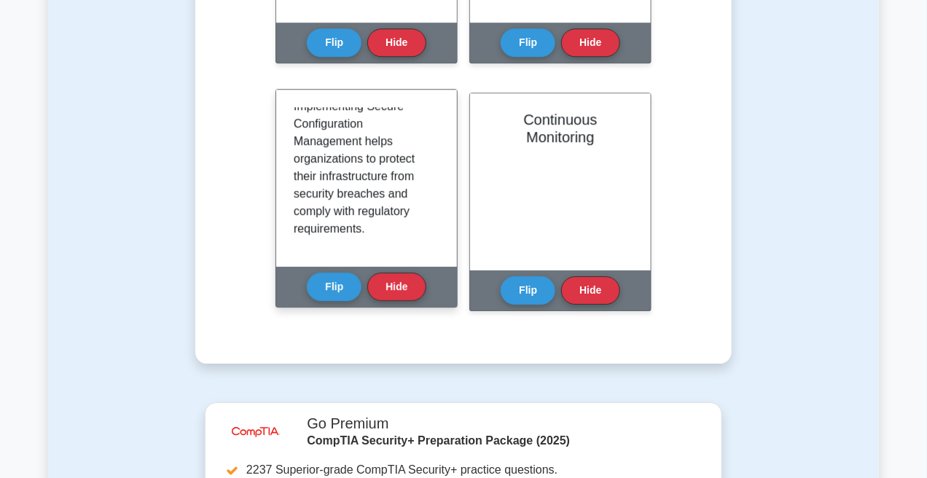
scroll to position [587, 0]
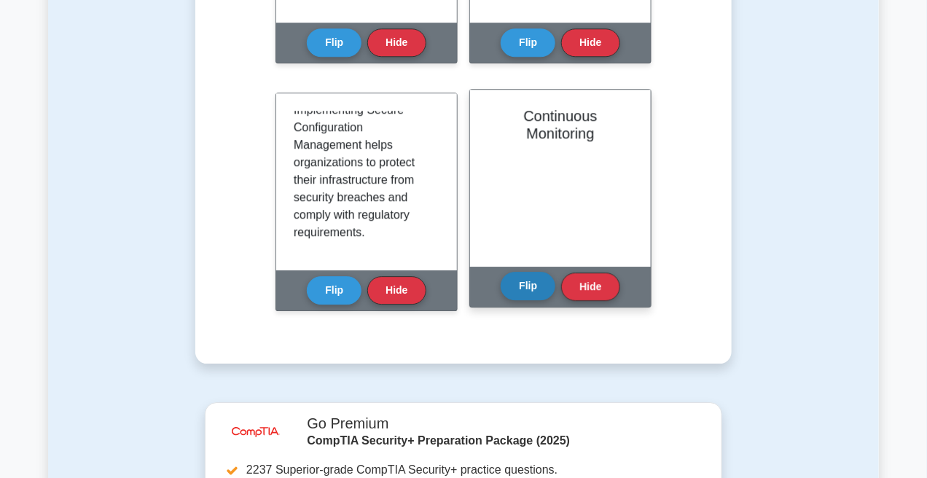
click at [519, 285] on button "Flip" at bounding box center [528, 286] width 55 height 28
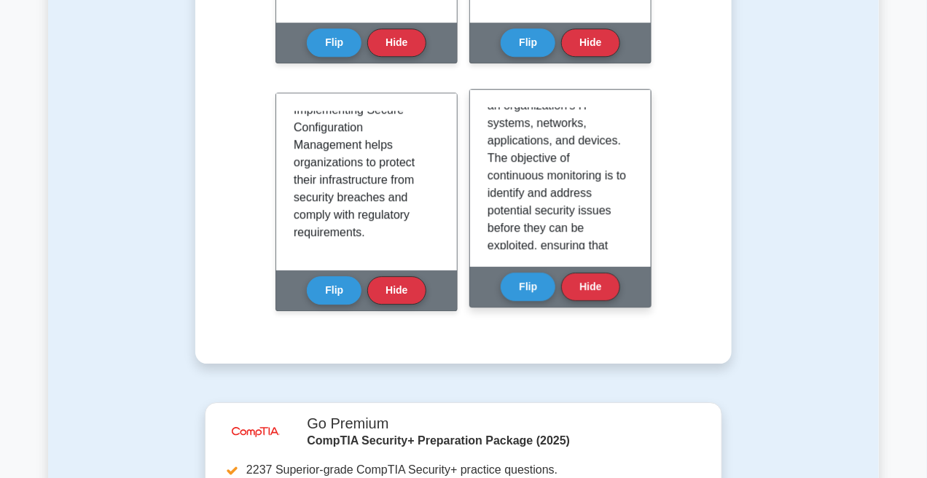
scroll to position [109, 0]
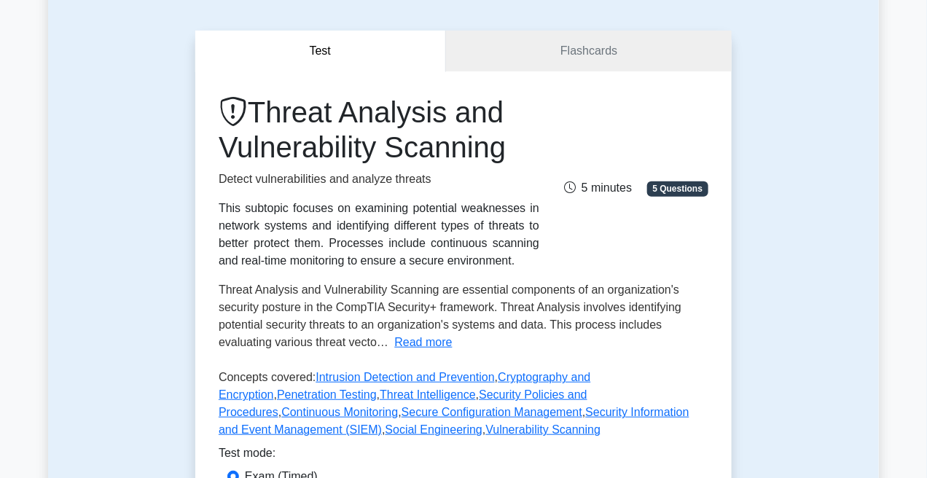
scroll to position [109, 0]
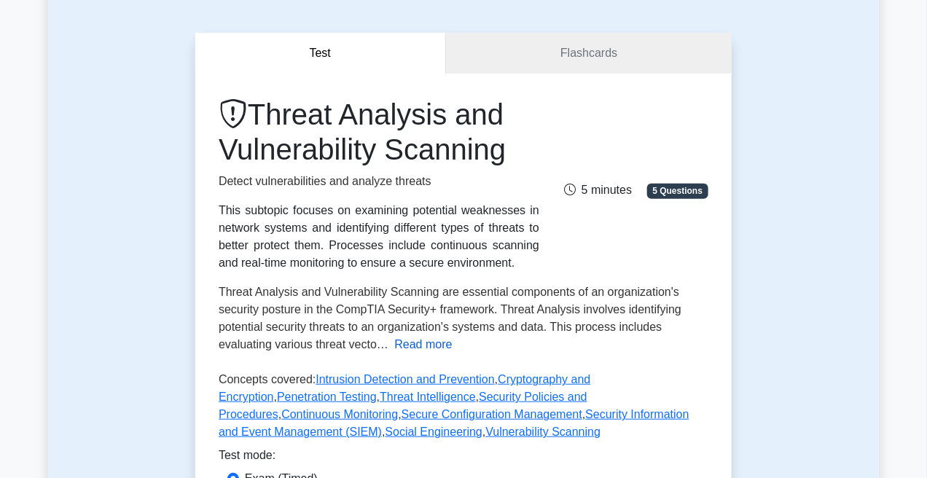
click at [414, 343] on button "Read more" at bounding box center [423, 344] width 58 height 17
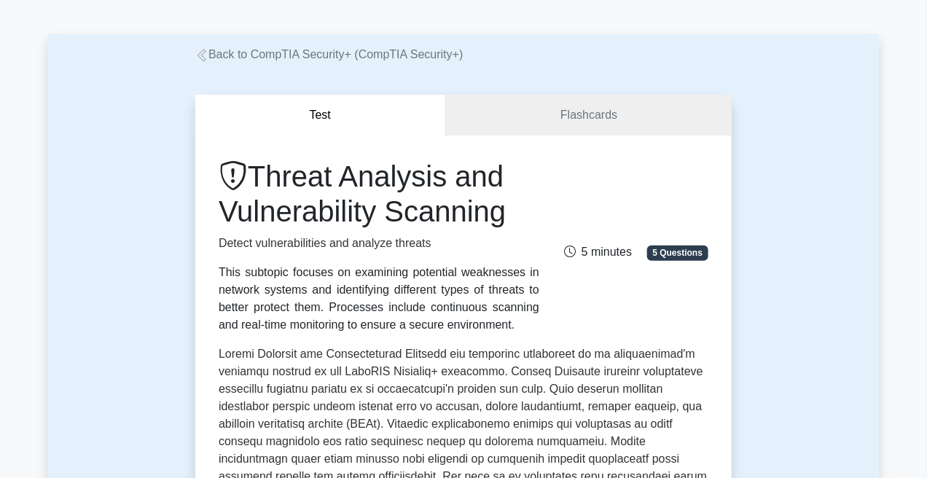
scroll to position [0, 0]
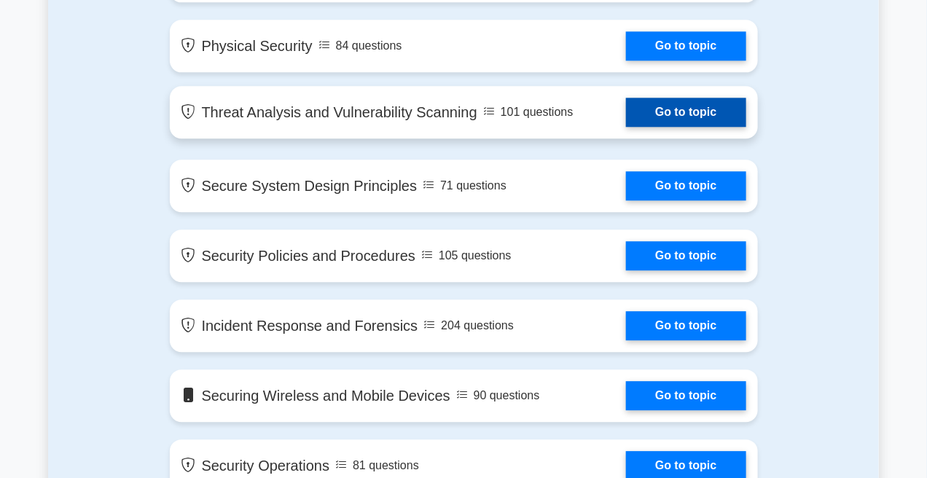
scroll to position [1203, 0]
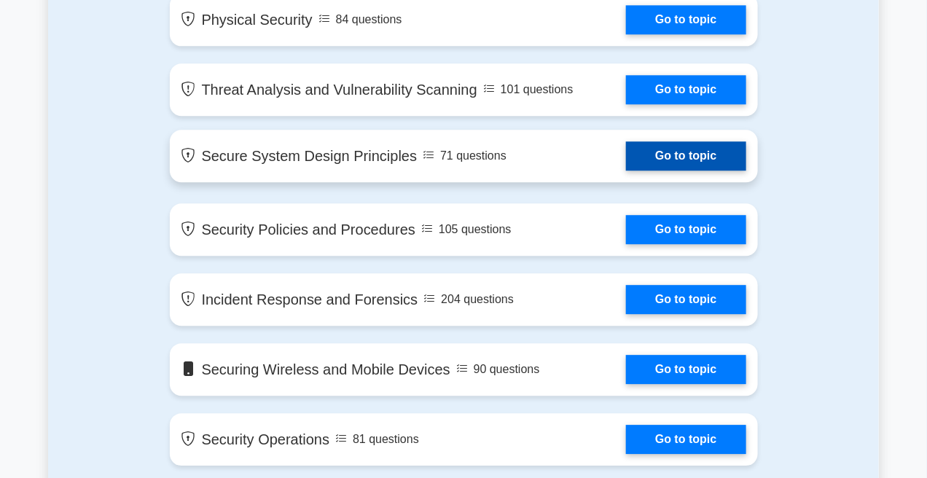
click at [626, 170] on link "Go to topic" at bounding box center [686, 155] width 120 height 29
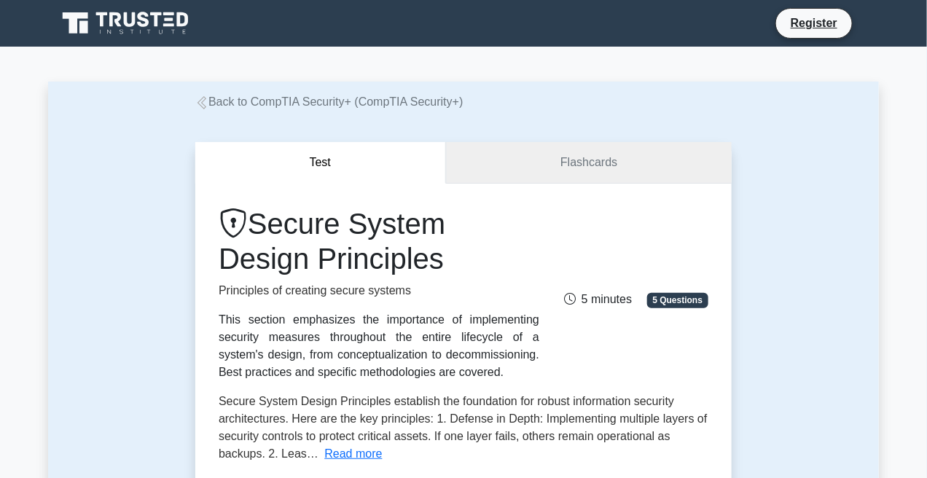
click at [574, 166] on link "Flashcards" at bounding box center [589, 163] width 286 height 42
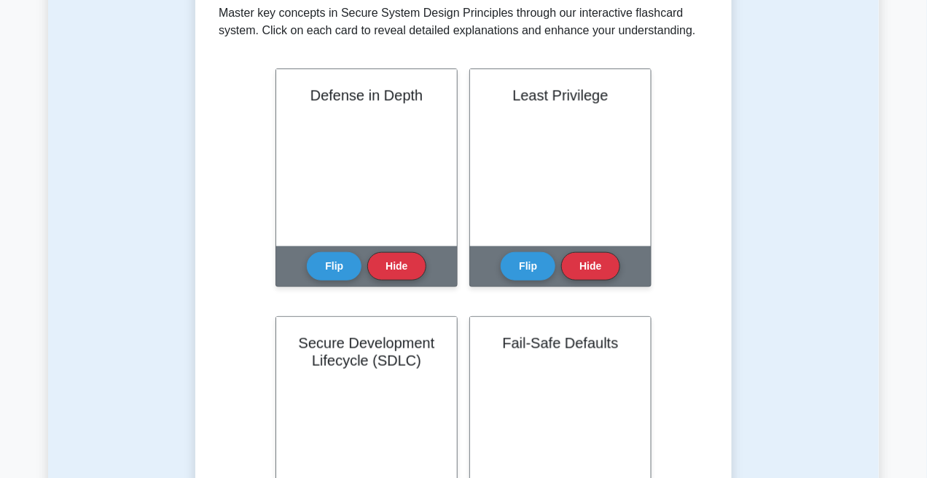
scroll to position [328, 0]
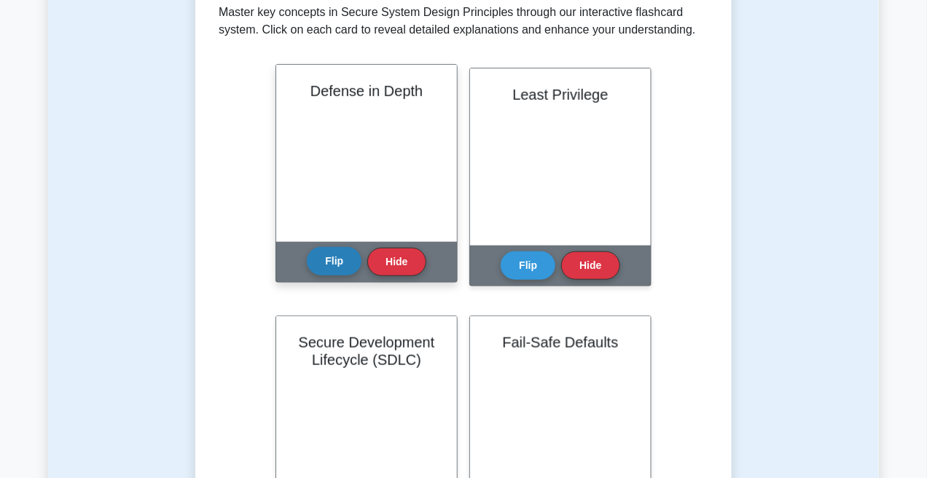
click at [331, 268] on button "Flip" at bounding box center [334, 261] width 55 height 28
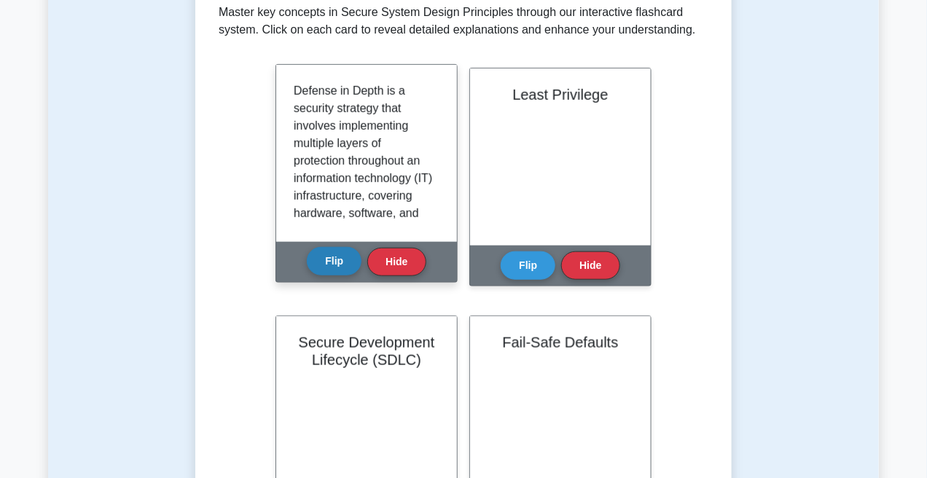
click at [329, 268] on button "Flip" at bounding box center [334, 261] width 55 height 28
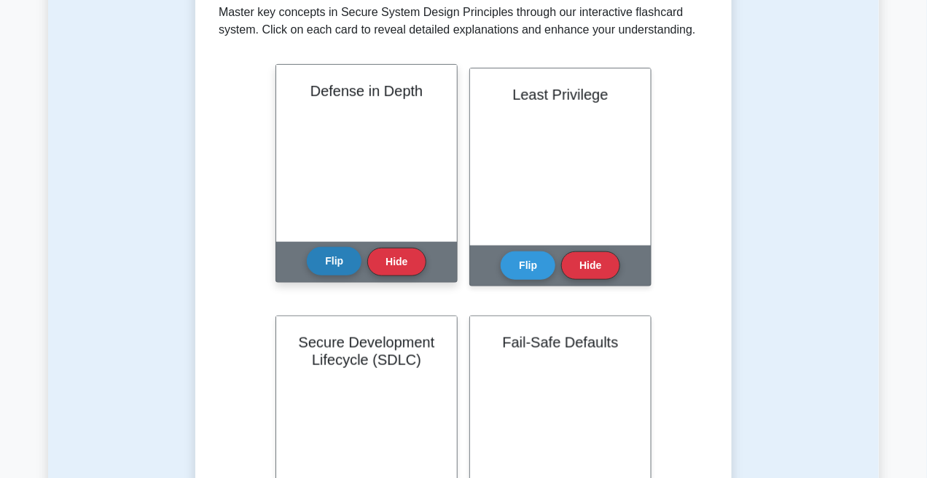
click at [329, 268] on button "Flip" at bounding box center [334, 261] width 55 height 28
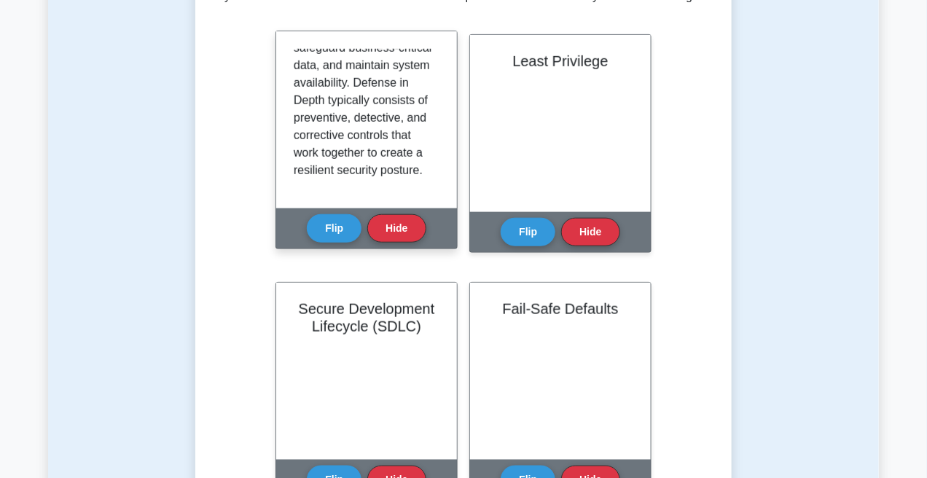
scroll to position [364, 0]
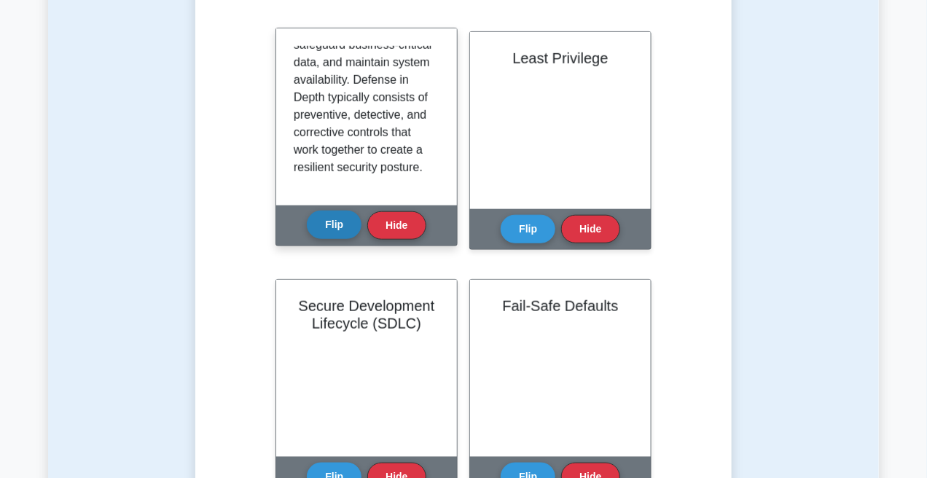
click at [317, 219] on button "Flip" at bounding box center [334, 225] width 55 height 28
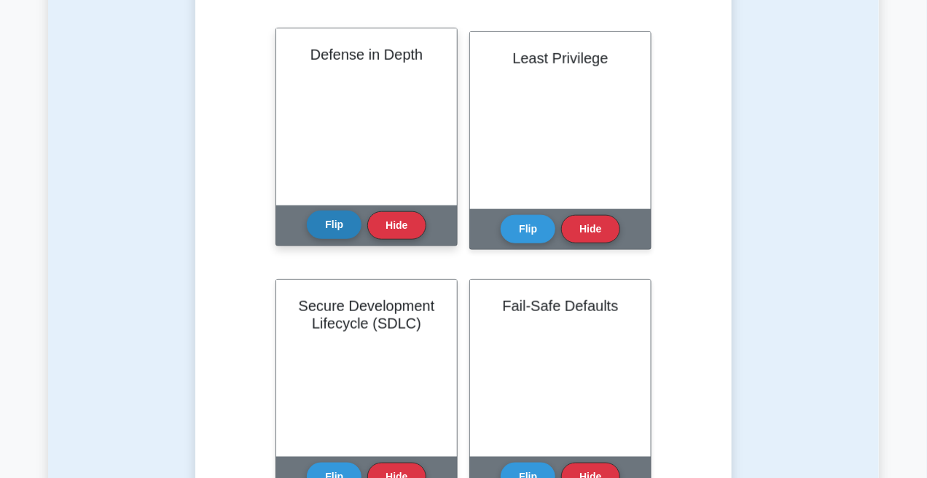
click at [318, 219] on button "Flip" at bounding box center [334, 225] width 55 height 28
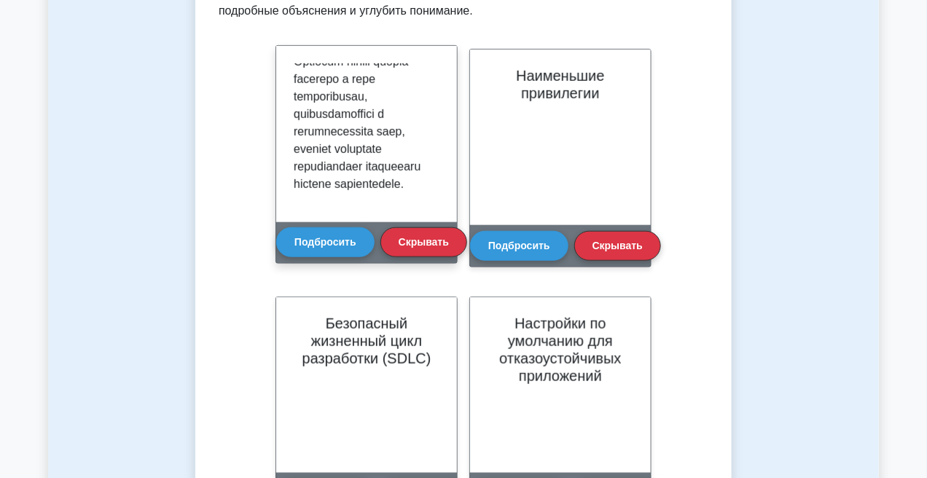
scroll to position [623, 0]
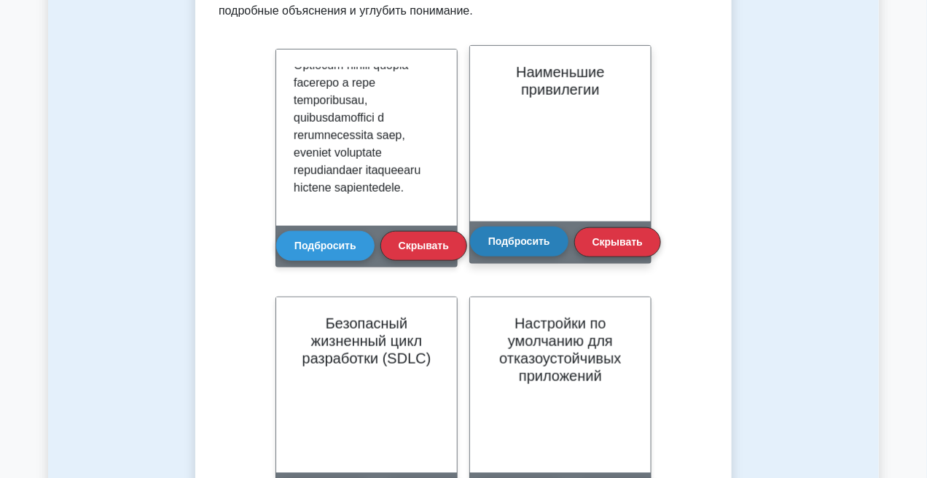
click at [512, 236] on button "Подбросить" at bounding box center [519, 241] width 98 height 29
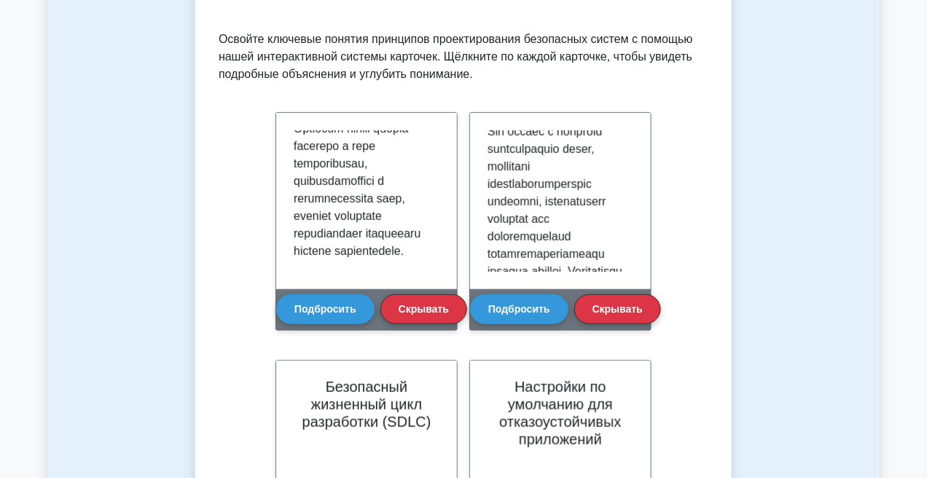
scroll to position [255, 0]
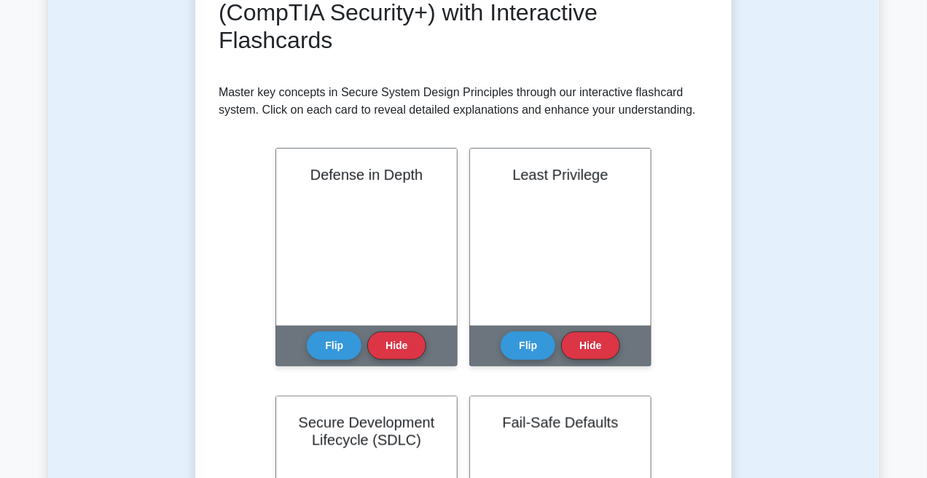
scroll to position [255, 0]
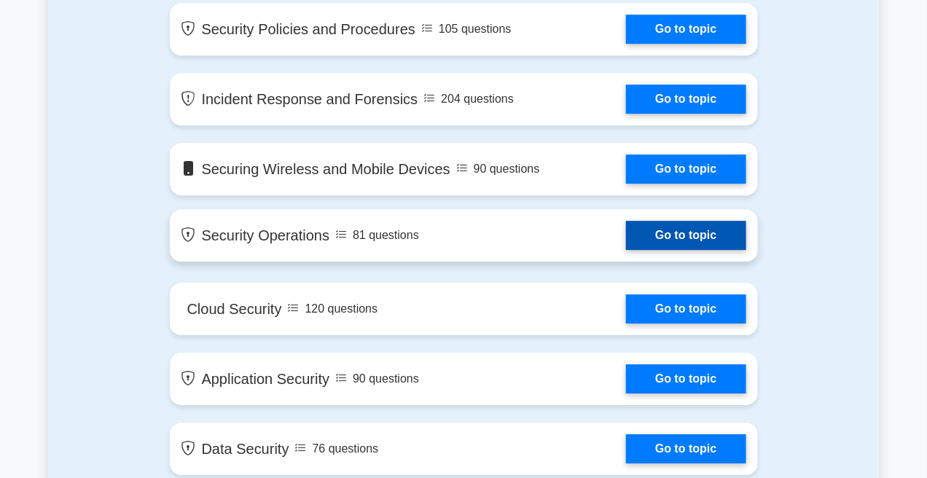
scroll to position [1385, 0]
